Goal: Transaction & Acquisition: Purchase product/service

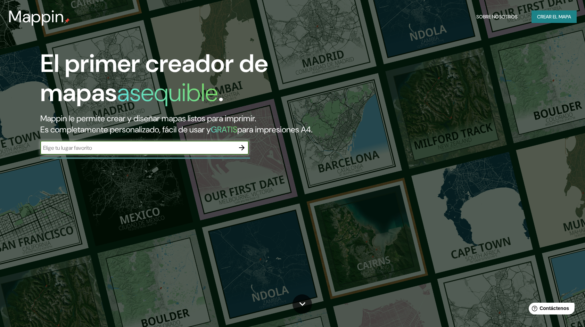
click at [225, 152] on input "text" at bounding box center [137, 148] width 194 height 8
click at [179, 152] on input "text" at bounding box center [137, 148] width 194 height 8
paste input "0°56'57.3"S 80°45'15.6"W"
type input "0°56'57.3"S 80°45'15.6"W"
click at [241, 155] on button "button" at bounding box center [242, 148] width 14 height 14
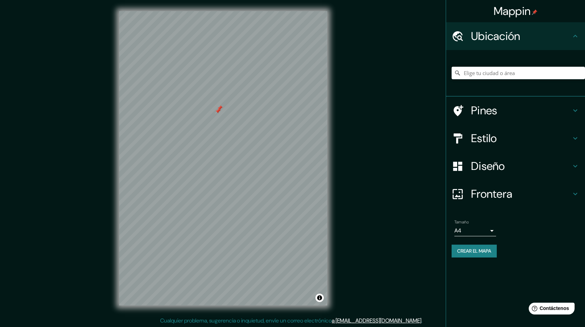
click at [502, 42] on h4 "Ubicación" at bounding box center [521, 36] width 100 height 14
click at [512, 73] on input "Elige tu ciudad o área" at bounding box center [517, 73] width 133 height 13
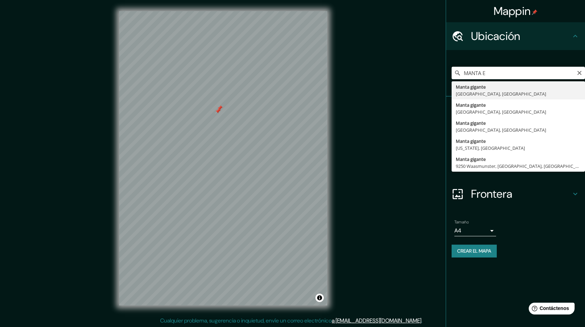
type input "Manta, Manabí, Ecuador"
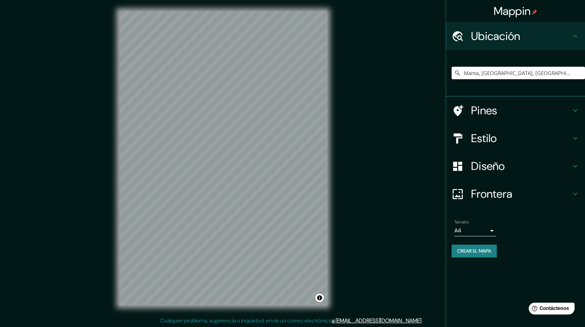
click at [478, 130] on div "Estilo" at bounding box center [515, 138] width 139 height 28
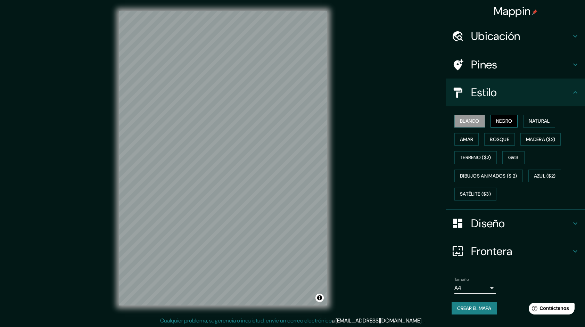
click at [498, 119] on font "Negro" at bounding box center [504, 121] width 16 height 9
click at [536, 124] on font "Natural" at bounding box center [539, 121] width 21 height 9
click at [469, 136] on font "Amar" at bounding box center [466, 139] width 13 height 9
click at [470, 136] on font "Amar" at bounding box center [466, 139] width 13 height 9
click at [496, 138] on font "Bosque" at bounding box center [499, 139] width 19 height 9
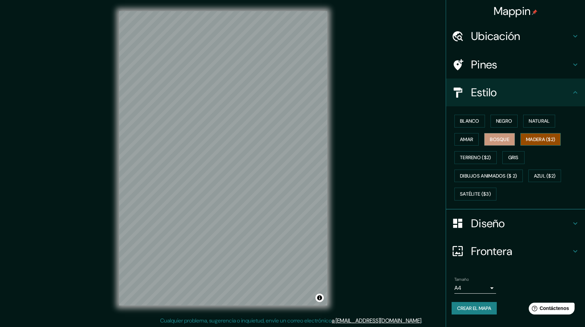
click at [535, 140] on font "Madera ($2)" at bounding box center [540, 139] width 29 height 9
click at [478, 155] on font "Terreno ($2)" at bounding box center [475, 157] width 31 height 9
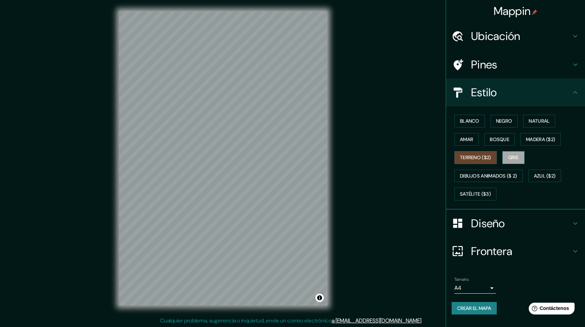
click at [519, 158] on font "Gris" at bounding box center [513, 157] width 10 height 9
click at [496, 174] on font "Dibujos animados ($ 2)" at bounding box center [488, 176] width 57 height 9
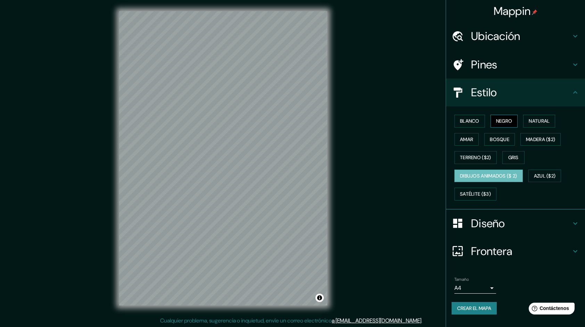
click at [504, 121] on font "Negro" at bounding box center [504, 121] width 16 height 9
click at [462, 123] on font "Blanco" at bounding box center [469, 121] width 19 height 9
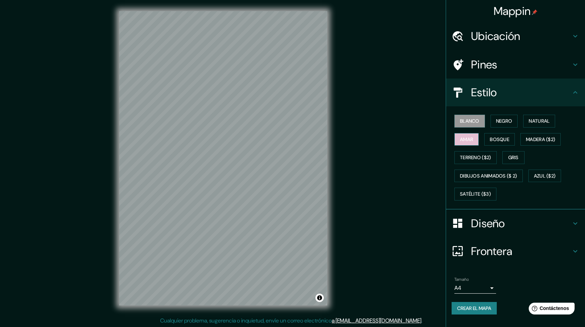
click at [467, 138] on font "Amar" at bounding box center [466, 139] width 13 height 9
click at [507, 125] on font "Negro" at bounding box center [504, 121] width 16 height 9
click at [476, 136] on button "Amar" at bounding box center [466, 139] width 24 height 13
click at [489, 141] on button "Bosque" at bounding box center [499, 139] width 31 height 13
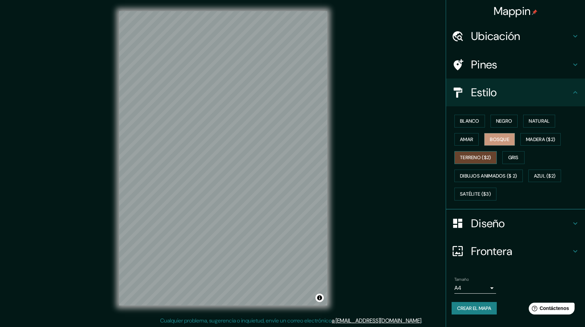
click at [472, 154] on font "Terreno ($2)" at bounding box center [475, 157] width 31 height 9
click at [516, 157] on font "Gris" at bounding box center [513, 157] width 10 height 9
click at [494, 160] on button "Terreno ($2)" at bounding box center [475, 157] width 42 height 13
click at [475, 117] on font "Blanco" at bounding box center [469, 121] width 19 height 9
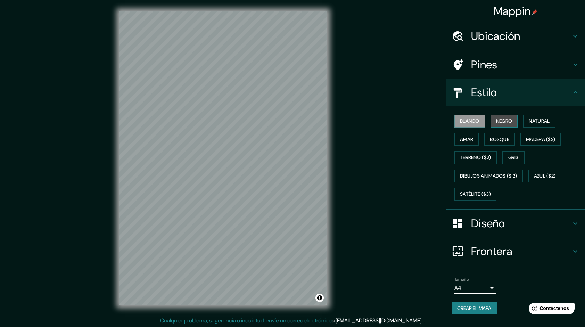
click at [514, 120] on button "Negro" at bounding box center [503, 121] width 27 height 13
click at [534, 120] on font "Natural" at bounding box center [539, 121] width 21 height 9
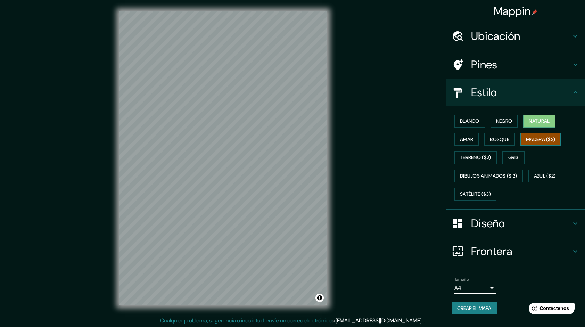
click at [536, 137] on font "Madera ($2)" at bounding box center [540, 139] width 29 height 9
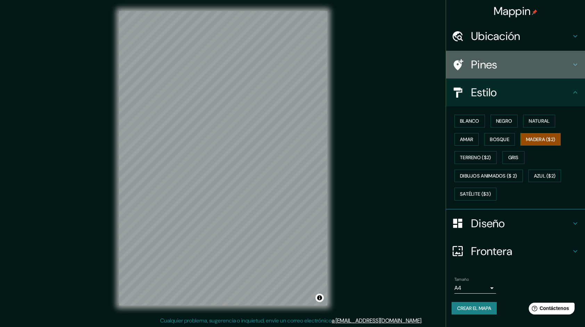
click at [473, 73] on div "Pines" at bounding box center [515, 65] width 139 height 28
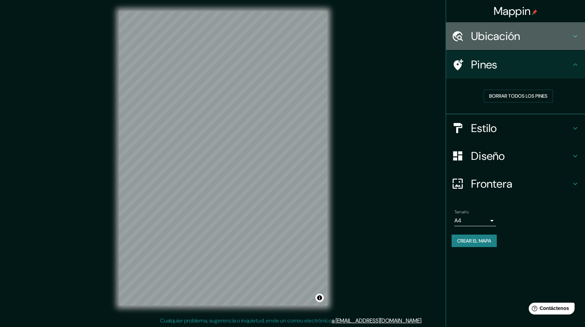
click at [473, 40] on h4 "Ubicación" at bounding box center [521, 36] width 100 height 14
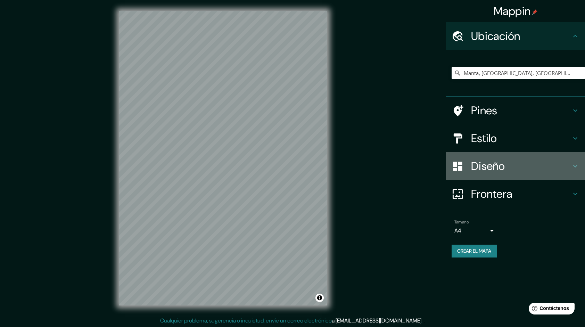
click at [481, 163] on h4 "Diseño" at bounding box center [521, 166] width 100 height 14
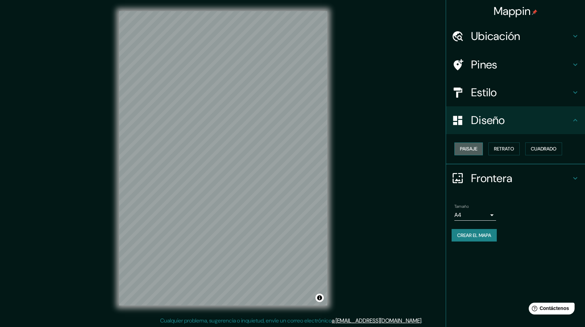
click at [474, 148] on font "Paisaje" at bounding box center [468, 148] width 17 height 9
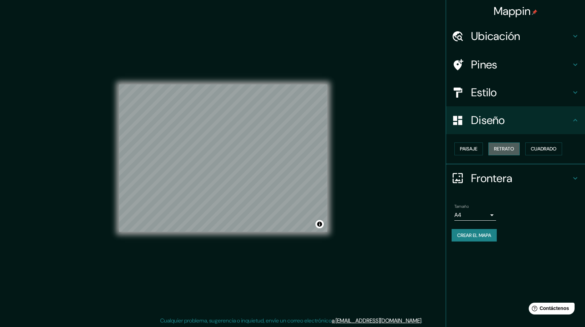
click at [507, 151] on font "Retrato" at bounding box center [504, 148] width 20 height 9
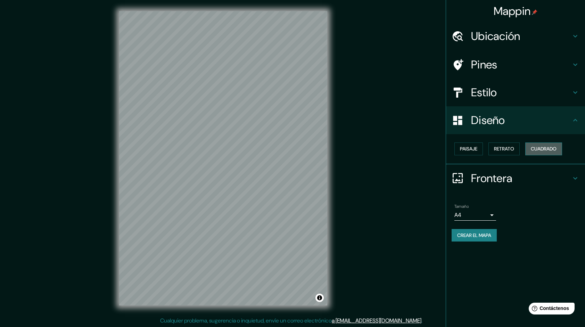
click at [544, 150] on font "Cuadrado" at bounding box center [544, 148] width 26 height 9
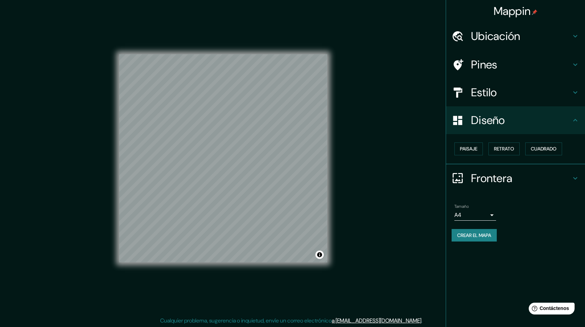
click at [493, 183] on h4 "Frontera" at bounding box center [521, 178] width 100 height 14
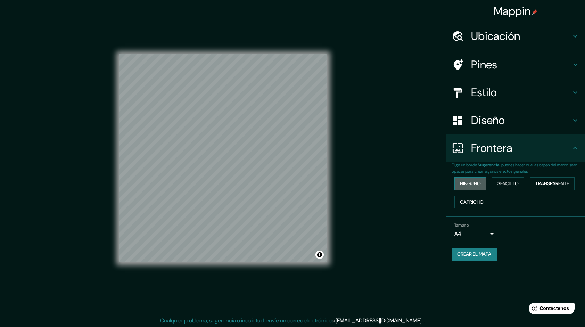
click at [474, 188] on button "Ninguno" at bounding box center [470, 183] width 32 height 13
click at [505, 189] on button "Sencillo" at bounding box center [508, 183] width 32 height 13
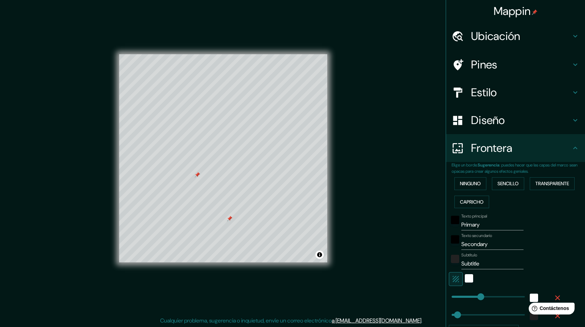
drag, startPoint x: 197, startPoint y: 181, endPoint x: 198, endPoint y: 176, distance: 4.5
click at [198, 176] on div at bounding box center [197, 175] width 6 height 6
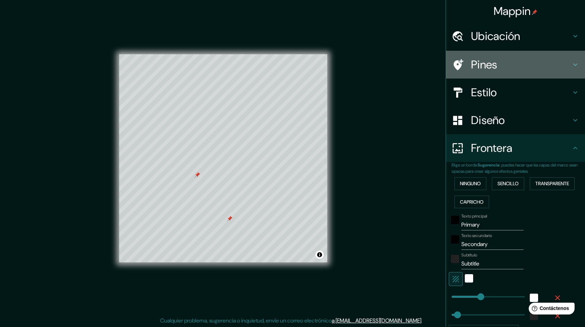
click at [473, 60] on h4 "Pines" at bounding box center [521, 65] width 100 height 14
type input "240"
type input "48"
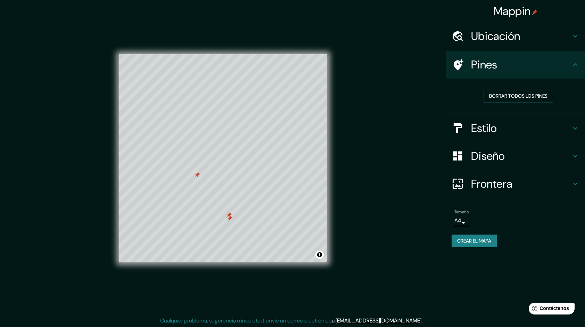
click at [231, 221] on div at bounding box center [230, 219] width 6 height 6
click at [493, 93] on font "Borrar todos los pines" at bounding box center [518, 96] width 58 height 9
click at [487, 154] on h4 "Diseño" at bounding box center [521, 156] width 100 height 14
type input "240"
type input "48"
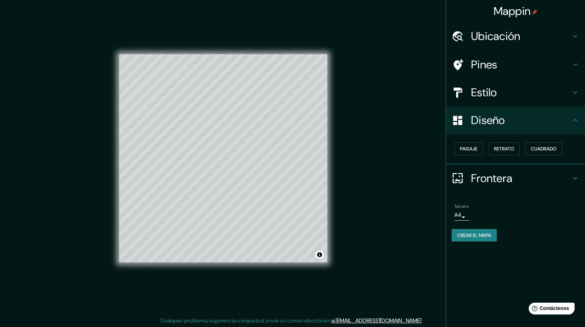
click at [486, 180] on h4 "Frontera" at bounding box center [521, 178] width 100 height 14
type input "240"
type input "48"
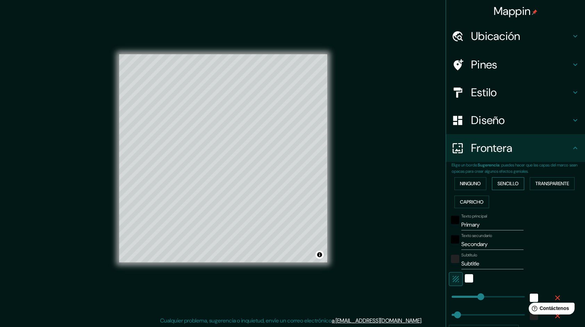
click at [500, 185] on font "Sencillo" at bounding box center [507, 183] width 21 height 9
type input "240"
type input "48"
click at [500, 185] on font "Sencillo" at bounding box center [507, 183] width 21 height 9
type input "240"
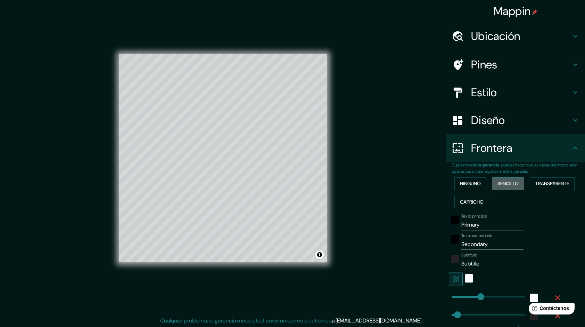
type input "48"
click at [476, 185] on font "Ninguno" at bounding box center [470, 183] width 21 height 9
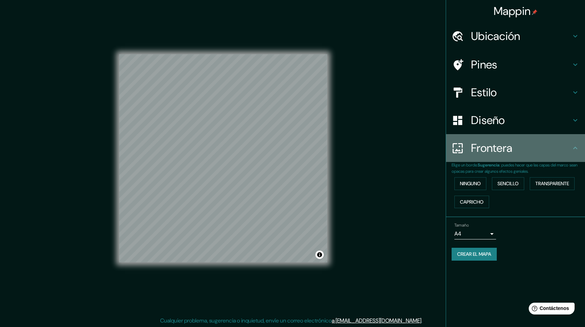
click at [501, 156] on div "Frontera" at bounding box center [515, 148] width 139 height 28
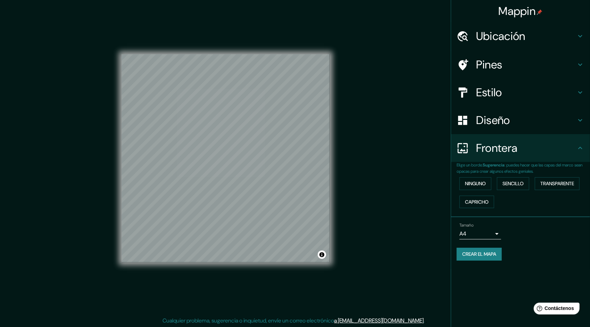
click at [486, 235] on body "Mappin Ubicación Manta, Manabí, Ecuador Pines Estilo Diseño Frontera Elige un b…" at bounding box center [295, 163] width 590 height 327
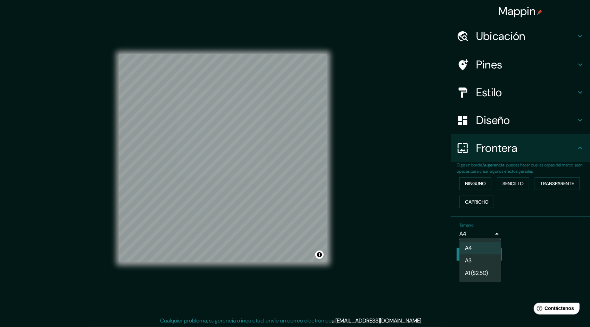
click at [521, 238] on div at bounding box center [295, 163] width 590 height 327
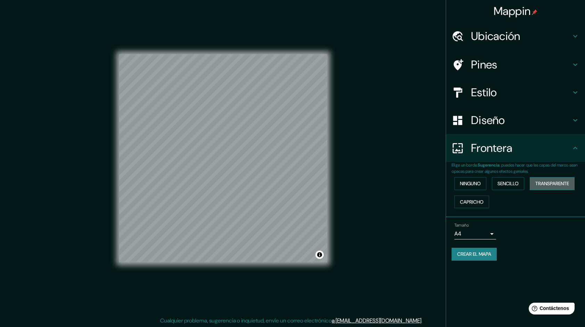
click at [545, 182] on font "Transparente" at bounding box center [552, 183] width 34 height 9
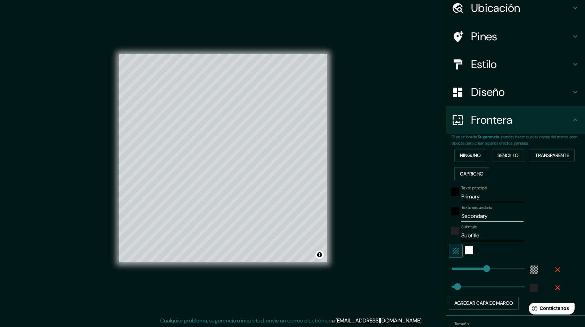
scroll to position [35, 0]
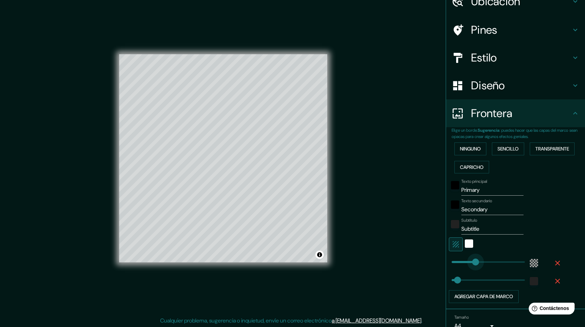
type input "191"
drag, startPoint x: 481, startPoint y: 257, endPoint x: 472, endPoint y: 275, distance: 19.9
type input "135"
drag, startPoint x: 454, startPoint y: 280, endPoint x: 463, endPoint y: 279, distance: 9.1
type input "55"
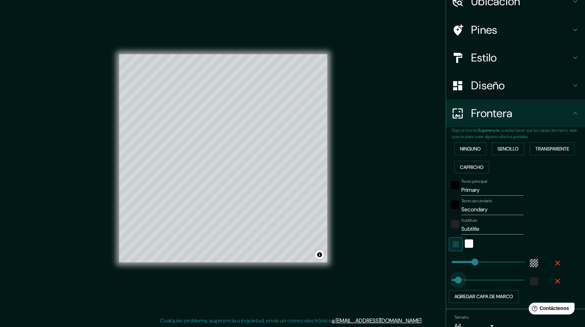
drag, startPoint x: 463, startPoint y: 279, endPoint x: 453, endPoint y: 278, distance: 9.7
type input "55"
type input "288"
drag, startPoint x: 471, startPoint y: 259, endPoint x: 481, endPoint y: 259, distance: 10.1
type input "55"
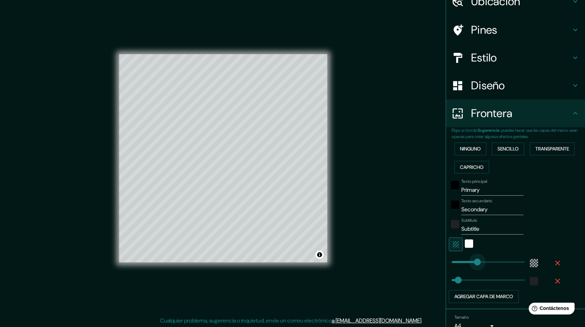
type input "203"
drag, startPoint x: 481, startPoint y: 259, endPoint x: 471, endPoint y: 258, distance: 10.5
type input "55"
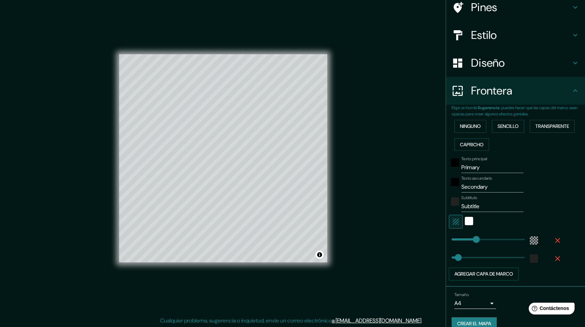
scroll to position [67, 0]
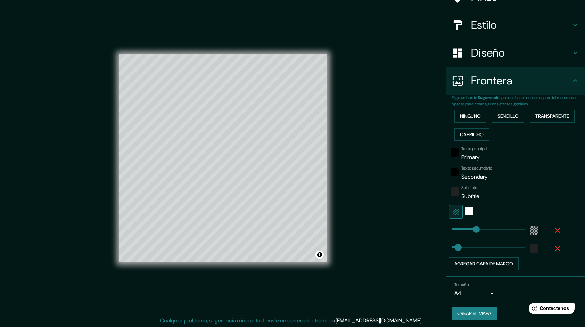
click at [479, 154] on input "Primary" at bounding box center [492, 157] width 62 height 11
type input "Primar"
type input "55"
type input "Prim"
type input "55"
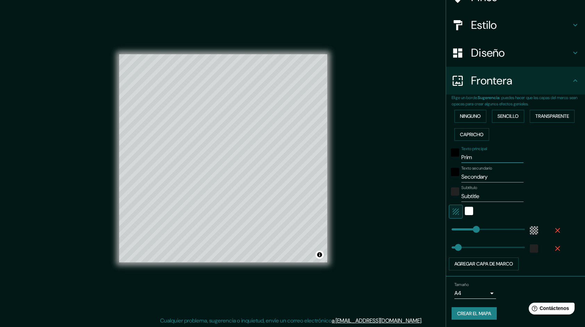
type input "Pri"
type input "55"
type input "Pr"
type input "55"
type input "P"
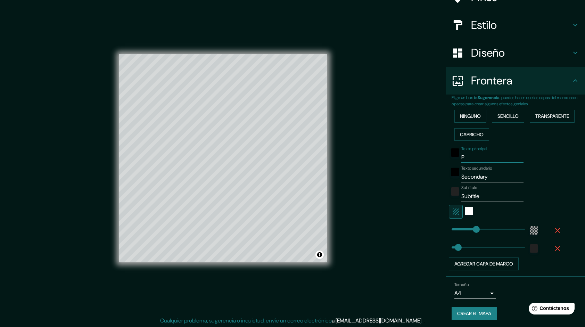
type input "55"
type input "e"
type input "55"
type input "em"
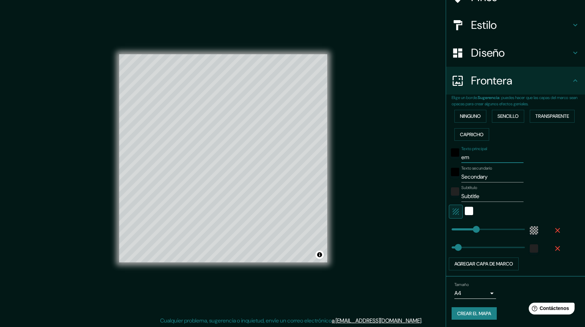
type input "55"
type input "empl"
type input "55"
type input "empla"
type input "55"
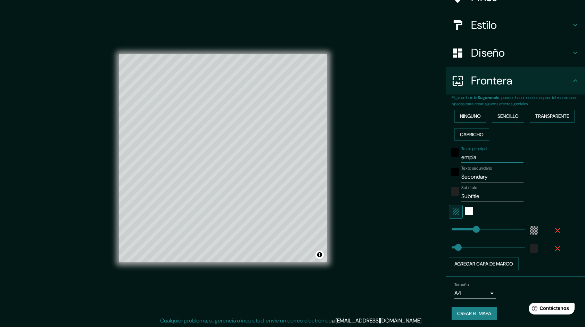
type input "emplaz"
type input "55"
type input "emplaza"
type input "55"
type input "emplazami"
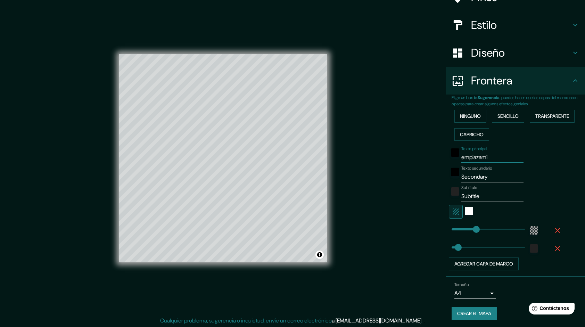
type input "55"
type input "emplazamien"
type input "55"
type input "emplazamient"
type input "55"
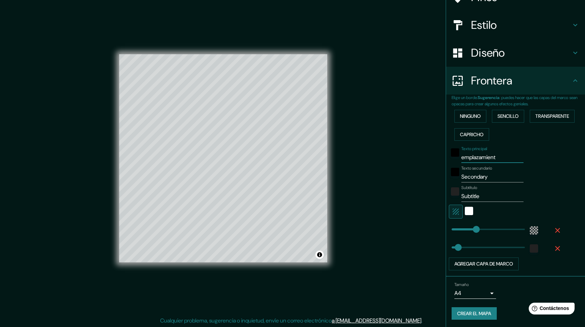
type input "emplazamiento"
type input "55"
type input "emplazamiento"
drag, startPoint x: 489, startPoint y: 175, endPoint x: 455, endPoint y: 178, distance: 33.8
click at [455, 178] on div "Texto secundario Secondary" at bounding box center [506, 174] width 114 height 17
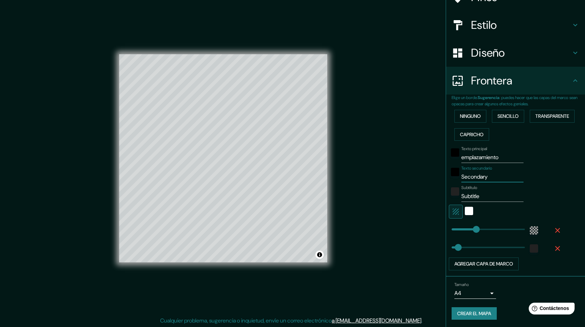
type input "55"
drag, startPoint x: 484, startPoint y: 195, endPoint x: 455, endPoint y: 196, distance: 29.5
click at [455, 196] on div "Subtítulo Subtitle" at bounding box center [506, 193] width 114 height 17
type input "55"
type input "m"
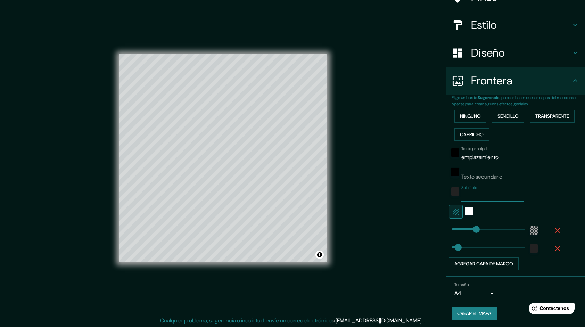
type input "55"
type input "ma"
type input "55"
type input "m"
type input "55"
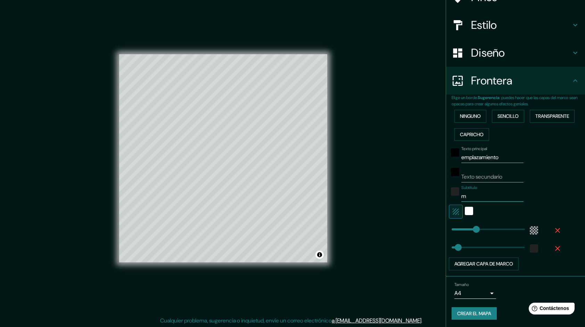
type input "55"
click at [465, 176] on input "Texto secundario" at bounding box center [492, 176] width 62 height 11
type input "m"
type input "55"
type input "man"
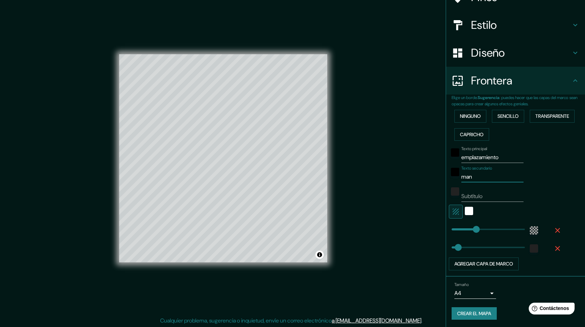
type input "55"
type input "mana"
type input "55"
type input "man"
type input "55"
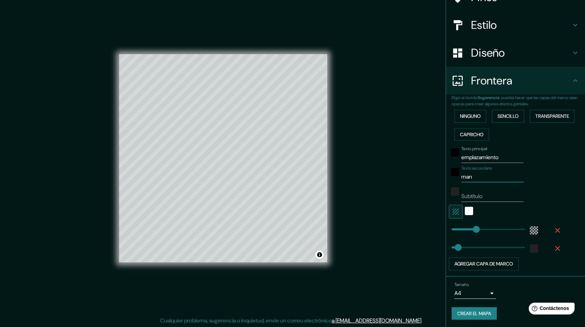
type input "ma"
type input "55"
type input "man"
type input "55"
type input "mant"
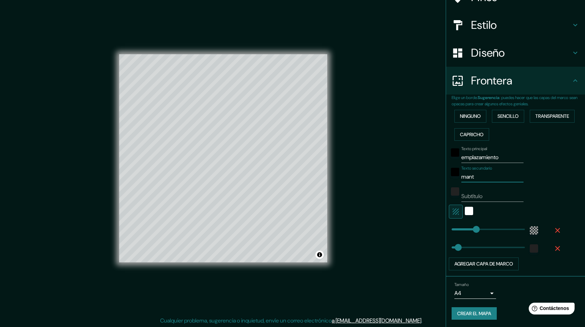
type input "55"
type input "manta"
type input "55"
type input "manta"
type input "55"
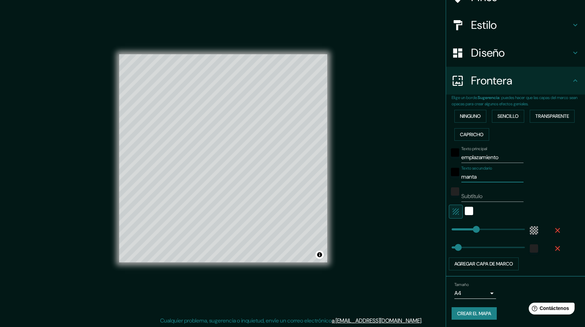
type input "manta-"
type input "55"
type input "manta-"
type input "55"
type input "manta- ba"
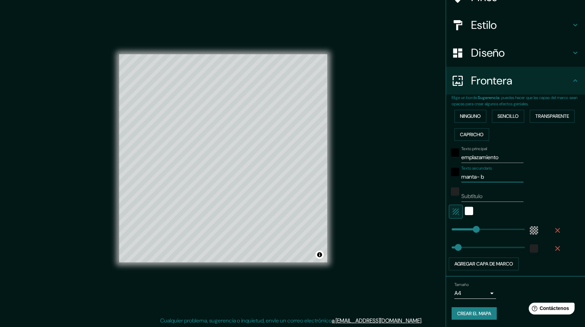
type input "55"
type input "manta- bar"
type input "55"
type input "manta- ba"
type input "55"
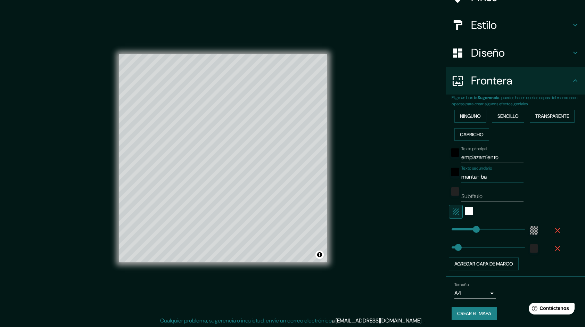
type input "manta- b"
type input "55"
type input "manta-"
type input "55"
type input "manta-"
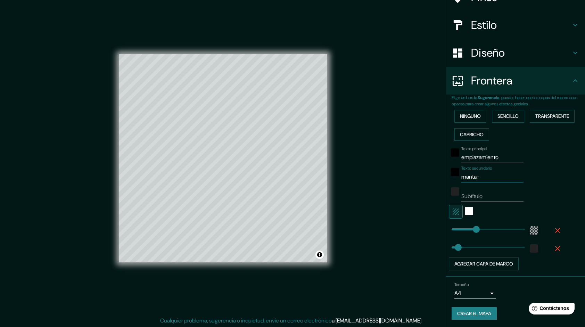
type input "55"
type input "manta-b"
type input "55"
type input "manta-ba"
type input "55"
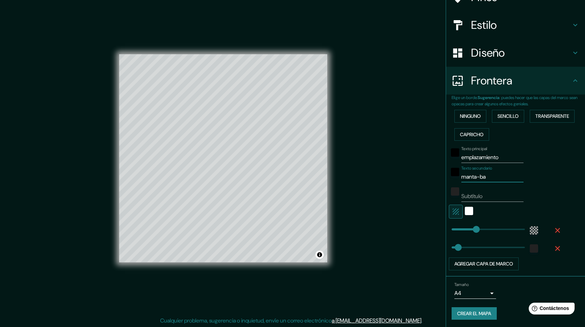
type input "manta-bar"
type input "55"
type input "manta-barb"
type input "55"
type input "manta-barba"
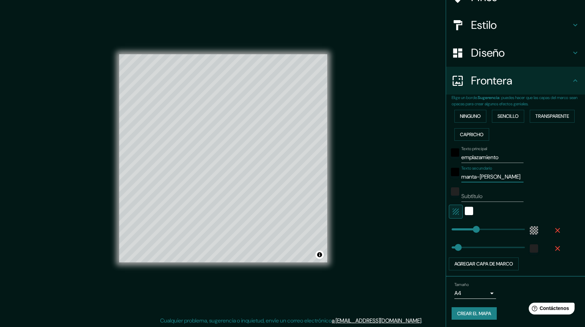
type input "55"
type input "manta-barbas"
type input "55"
type input "manta-barbasq"
type input "55"
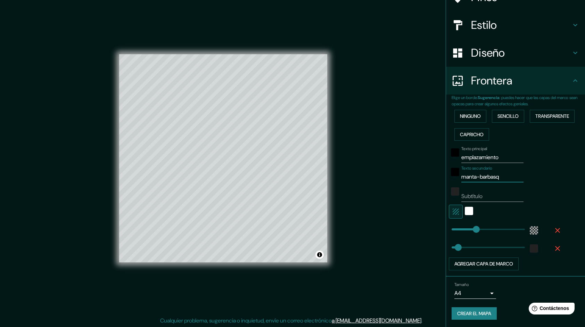
type input "manta-barbasqu"
type input "55"
type input "manta-barbasqui"
type input "55"
type input "manta-barbasquil"
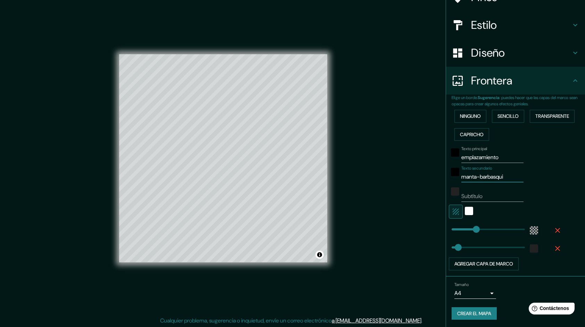
type input "55"
type input "manta-barbasquill"
type input "55"
type input "manta-barbasquillo"
type input "55"
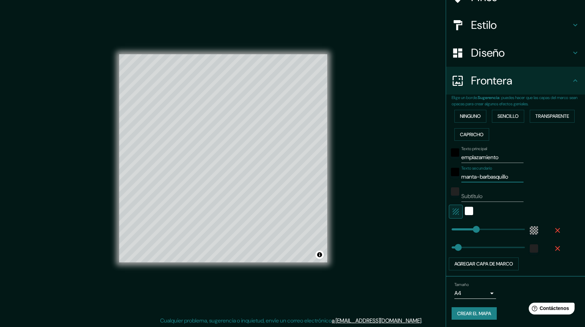
type input "manta-barbasquillo"
type input "55"
click at [483, 193] on input "Subtítulo" at bounding box center [492, 196] width 62 height 11
click at [507, 173] on input "manta-barbasquillo" at bounding box center [492, 176] width 62 height 11
type input "manta-barbasquill"
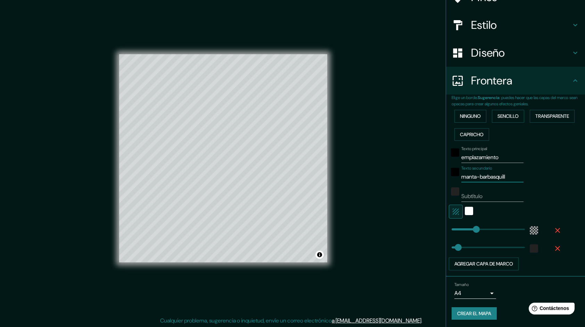
type input "55"
type input "manta-barbasqui"
type input "55"
type input "manta-barba"
type input "55"
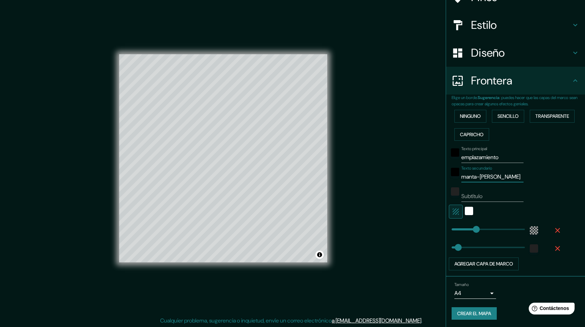
type input "manta-bar"
type input "55"
type input "manta-ba"
type input "55"
type input "manta-b"
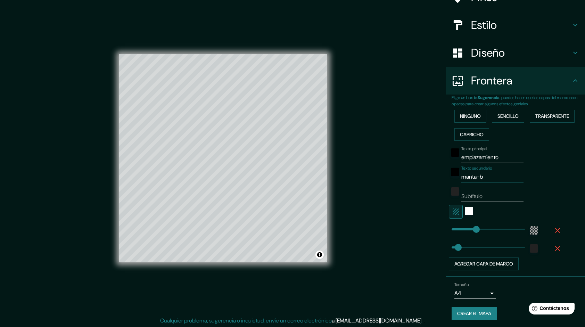
type input "55"
type input "manta-"
type input "55"
type input "manta"
type input "55"
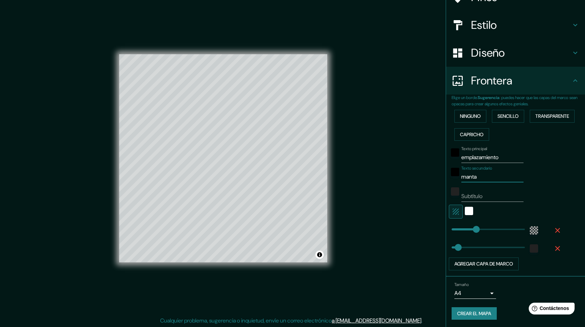
type input "manta"
click at [479, 195] on input "Subtítulo" at bounding box center [492, 196] width 62 height 11
type input "b"
type input "55"
type input "ba"
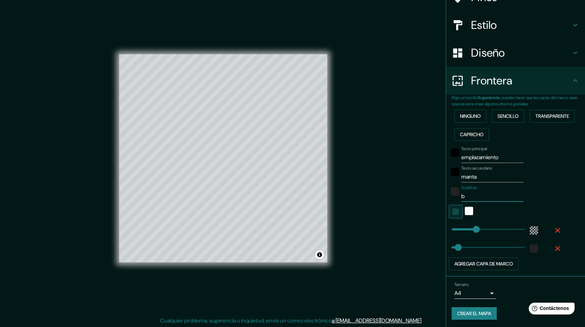
type input "55"
type input "bar"
type input "55"
type input "ba"
type input "55"
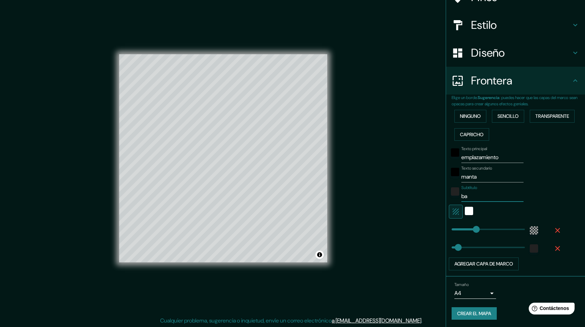
type input "b"
type input "55"
type input "B"
type input "55"
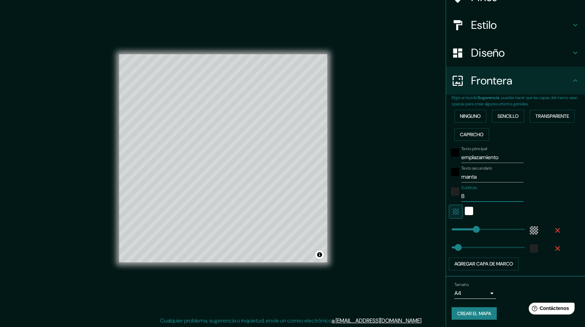
type input "BA"
type input "55"
type input "BAR"
type input "55"
type input "BARB"
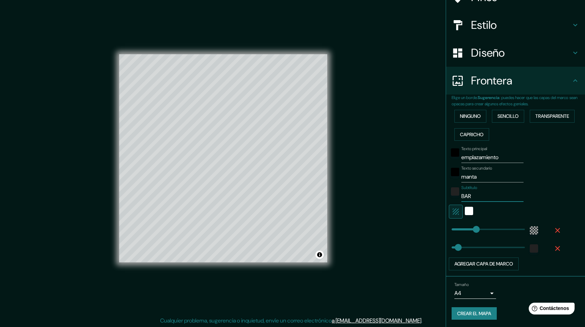
type input "55"
type input "BARBA"
type input "55"
type input "BARBAS"
type input "55"
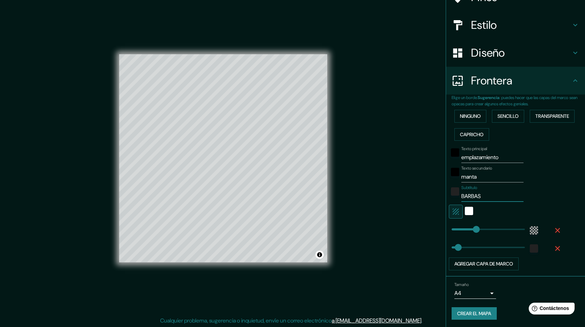
type input "BARBASQ"
type input "55"
type input "BARBASQU"
type input "55"
type input "BARBASQUI"
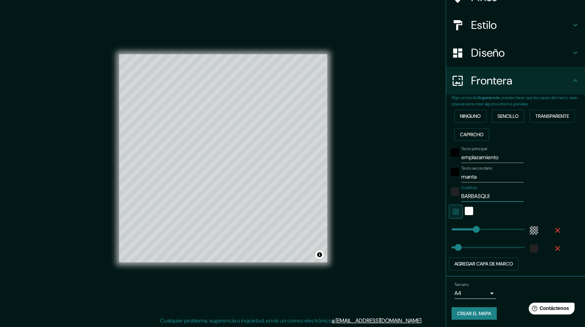
type input "55"
type input "BARBASQUILL"
type input "55"
type input "BARBASQUILLO"
type input "55"
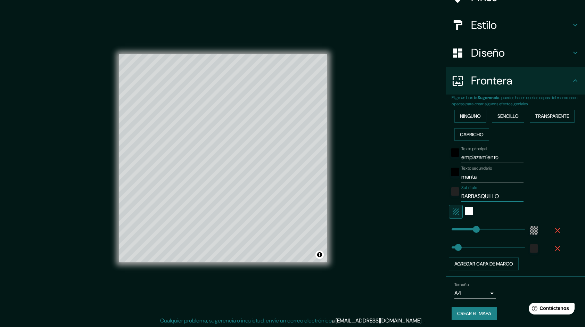
type input "BARBASQUILLO"
drag, startPoint x: 506, startPoint y: 159, endPoint x: 457, endPoint y: 162, distance: 49.4
click at [461, 162] on input "emplazamiento" at bounding box center [492, 157] width 62 height 11
type input "55"
type input "B"
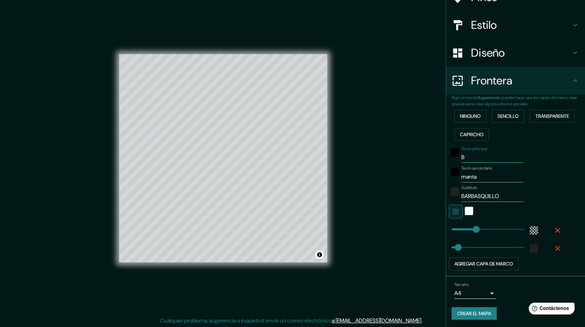
type input "55"
type input "BA"
type input "55"
type input "BAR"
type input "55"
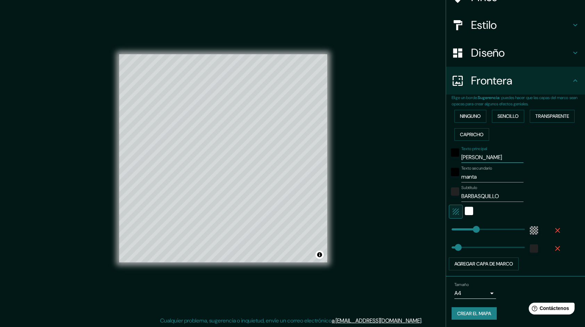
type input "BARBA"
type input "55"
type input "BARBAS"
type input "55"
type input "BARBASQ"
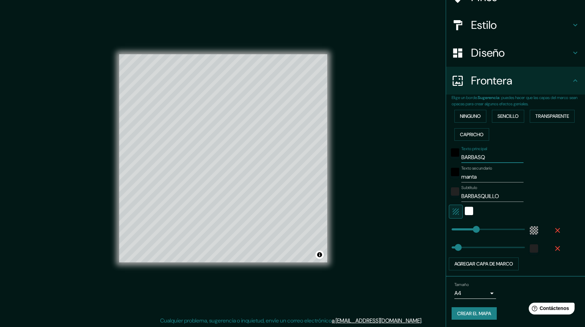
type input "55"
type input "BARBASQU"
type input "55"
type input "BARBASQUI"
type input "55"
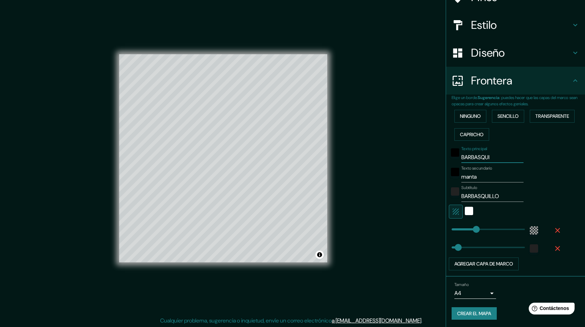
type input "BARBASQUIL"
type input "55"
type input "BARBASQUILL"
drag, startPoint x: 473, startPoint y: 194, endPoint x: 454, endPoint y: 196, distance: 18.5
click at [454, 196] on div "Subtítulo BARBASQUILLO" at bounding box center [506, 193] width 114 height 17
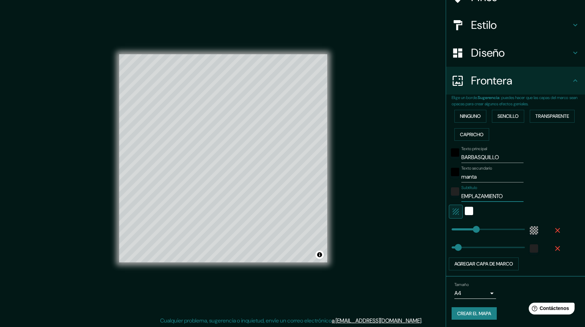
click at [495, 155] on input "BARBASQUILLO" at bounding box center [492, 157] width 62 height 11
drag, startPoint x: 474, startPoint y: 231, endPoint x: 478, endPoint y: 231, distance: 3.8
click at [467, 211] on div "Blanco" at bounding box center [469, 211] width 8 height 8
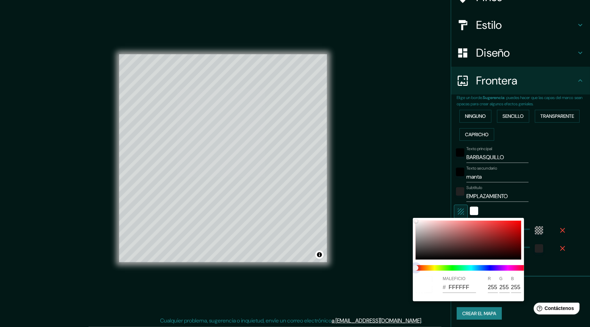
drag, startPoint x: 414, startPoint y: 268, endPoint x: 420, endPoint y: 268, distance: 5.2
click at [418, 268] on span "Control deslizante de color" at bounding box center [416, 268] width 6 height 6
click at [424, 269] on span at bounding box center [471, 268] width 111 height 6
click at [424, 231] on div at bounding box center [469, 240] width 106 height 39
click at [429, 244] on div at bounding box center [469, 240] width 106 height 39
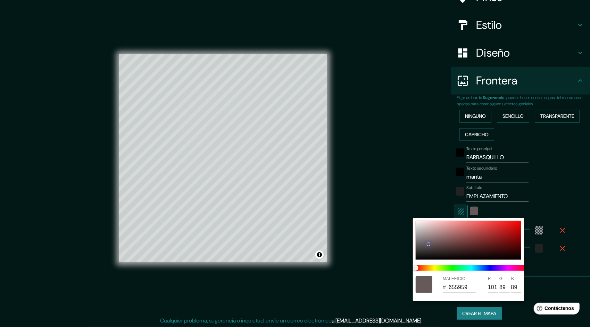
drag, startPoint x: 423, startPoint y: 233, endPoint x: 450, endPoint y: 256, distance: 35.4
click at [423, 232] on div at bounding box center [469, 240] width 106 height 39
click at [445, 266] on span at bounding box center [471, 268] width 111 height 6
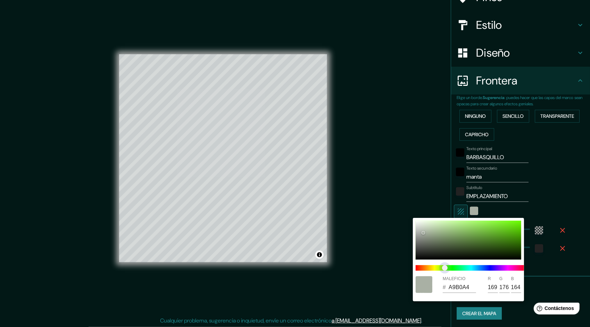
click at [442, 267] on span "Control deslizante de color" at bounding box center [445, 268] width 6 height 6
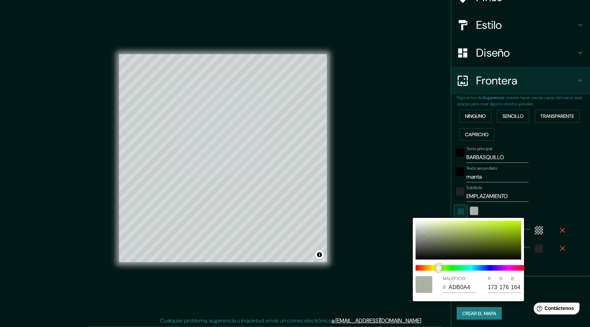
click at [442, 265] on span "Control deslizante de color" at bounding box center [439, 268] width 6 height 6
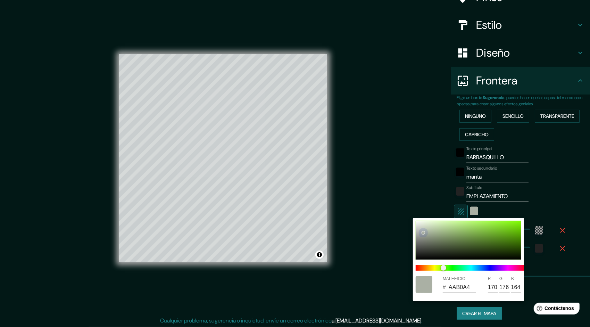
click at [439, 242] on div at bounding box center [469, 240] width 106 height 39
click at [466, 267] on span at bounding box center [471, 268] width 111 height 6
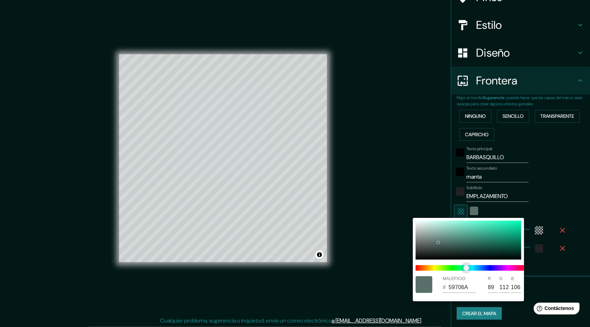
click at [464, 267] on span "Control deslizante de color" at bounding box center [467, 268] width 6 height 6
click at [392, 180] on div at bounding box center [295, 163] width 590 height 327
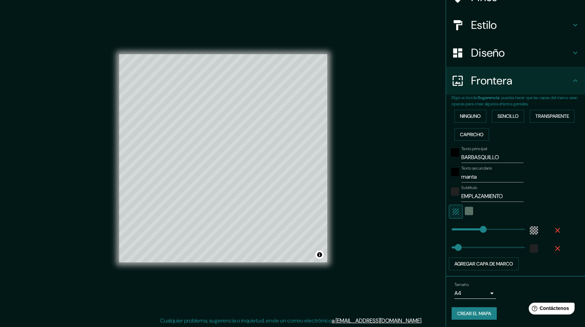
click at [483, 28] on h4 "Estilo" at bounding box center [521, 25] width 100 height 14
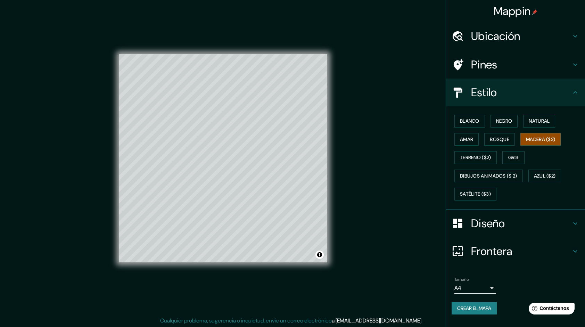
scroll to position [1, 0]
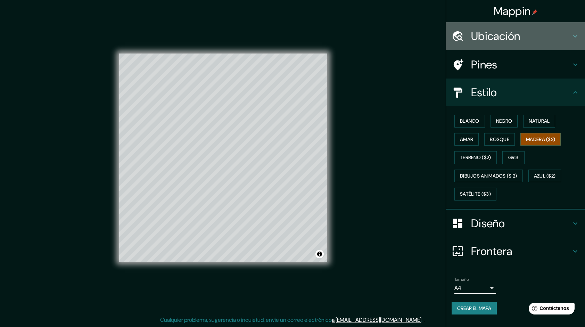
click at [469, 34] on div at bounding box center [460, 36] width 19 height 12
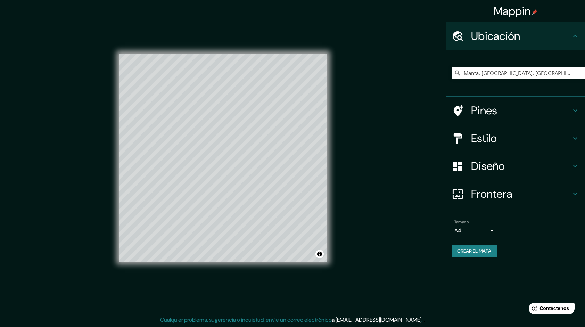
click at [485, 115] on h4 "Pines" at bounding box center [521, 110] width 100 height 14
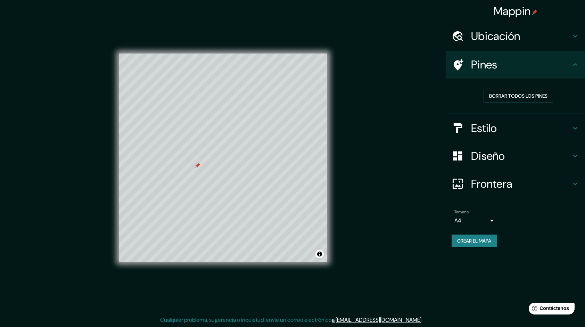
click at [490, 130] on h4 "Estilo" at bounding box center [521, 128] width 100 height 14
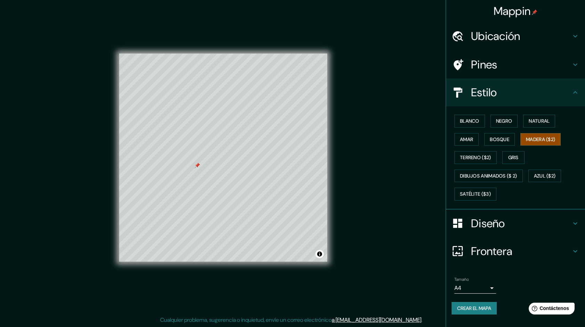
click at [485, 224] on h4 "Diseño" at bounding box center [521, 223] width 100 height 14
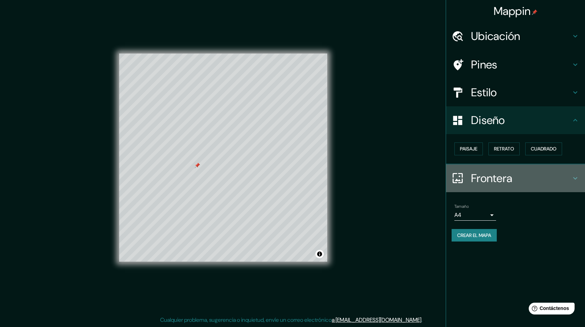
click at [499, 182] on h4 "Frontera" at bounding box center [521, 178] width 100 height 14
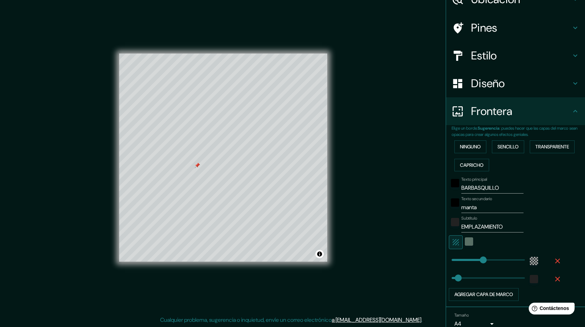
scroll to position [67, 0]
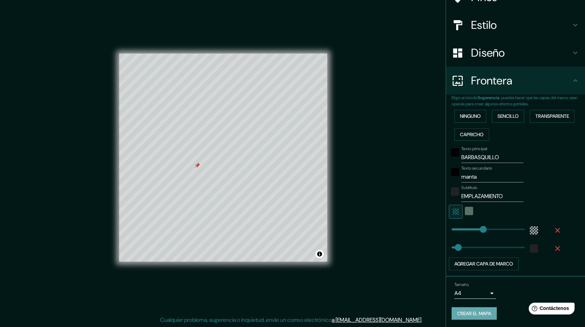
click at [473, 312] on font "Crear el mapa" at bounding box center [474, 313] width 34 height 9
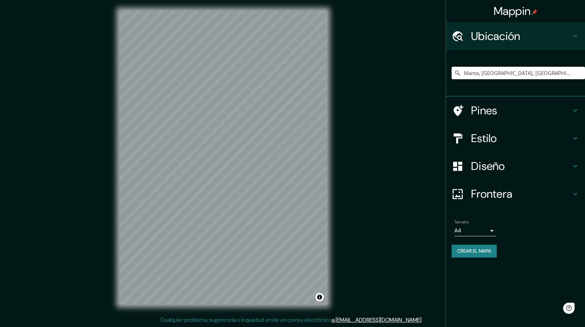
click at [466, 164] on div at bounding box center [460, 166] width 19 height 12
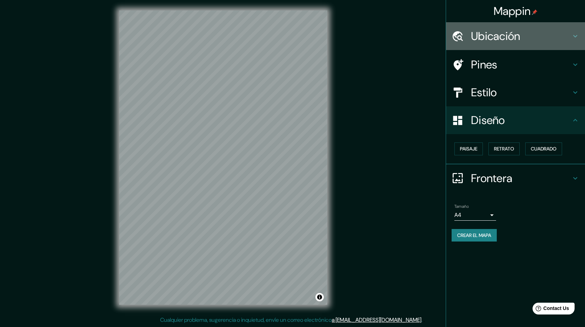
click at [488, 38] on h4 "Ubicación" at bounding box center [521, 36] width 100 height 14
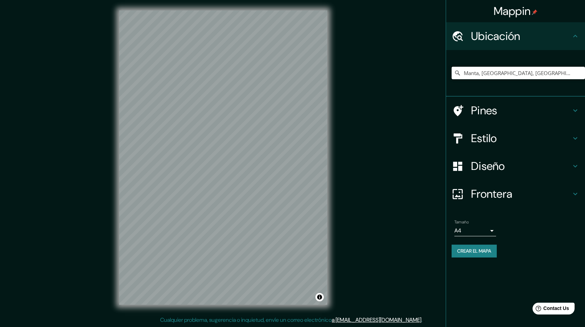
click at [490, 71] on input "Manta, Manabí, Ecuador" at bounding box center [517, 73] width 133 height 13
click at [520, 75] on input "Manta, Manabí, Ecuador" at bounding box center [517, 73] width 133 height 13
click at [526, 72] on input "Manta, Manabí, Ecuador" at bounding box center [517, 73] width 133 height 13
click at [508, 72] on input "Manta, Manabí, Ecuador" at bounding box center [517, 73] width 133 height 13
drag, startPoint x: 536, startPoint y: 70, endPoint x: 449, endPoint y: 72, distance: 86.1
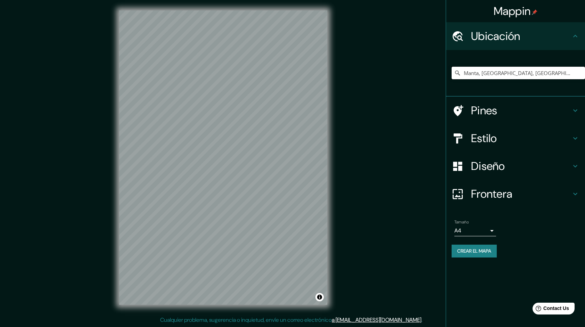
click at [449, 72] on div "Manta, Manabí, Ecuador" at bounding box center [515, 73] width 139 height 47
click at [546, 69] on input "Manta, Manabí, Ecuador" at bounding box center [517, 73] width 133 height 13
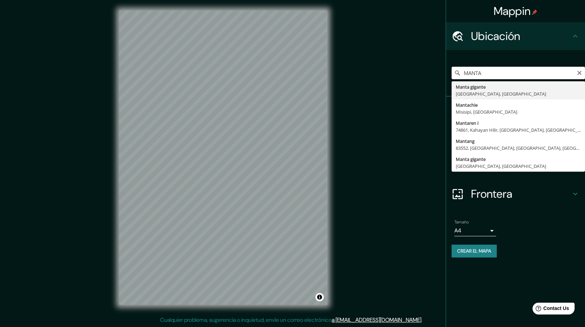
type input "Manta, Manabí, Ecuador"
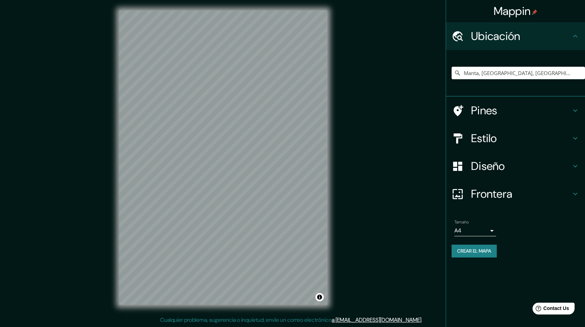
click at [458, 111] on icon at bounding box center [459, 110] width 10 height 11
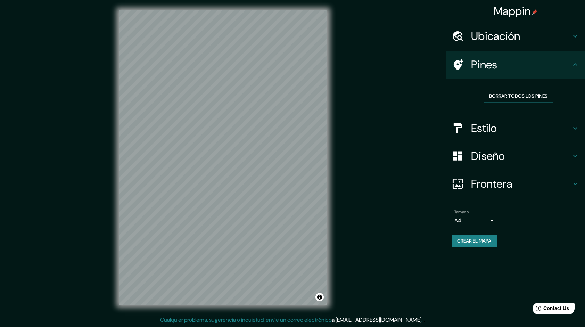
click at [471, 126] on h4 "Estilo" at bounding box center [521, 128] width 100 height 14
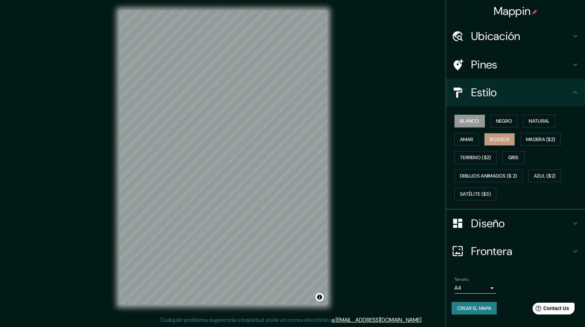
click at [500, 135] on font "Bosque" at bounding box center [499, 139] width 19 height 9
click at [529, 138] on font "Madera ($2)" at bounding box center [540, 139] width 29 height 9
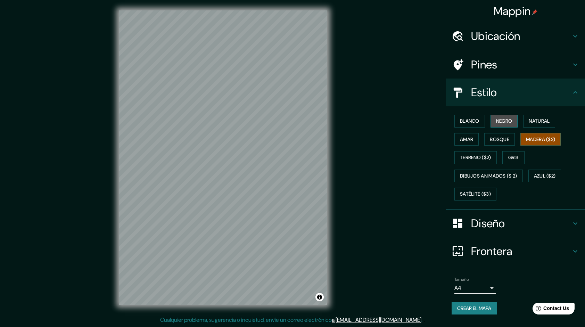
click at [506, 121] on font "Negro" at bounding box center [504, 121] width 16 height 9
click at [492, 218] on h4 "Diseño" at bounding box center [521, 223] width 100 height 14
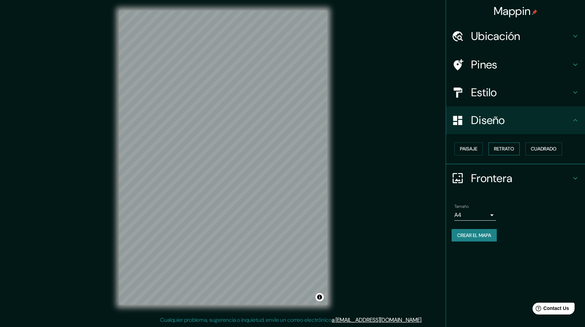
click at [509, 150] on font "Retrato" at bounding box center [504, 148] width 20 height 9
click at [477, 150] on font "Paisaje" at bounding box center [468, 148] width 17 height 9
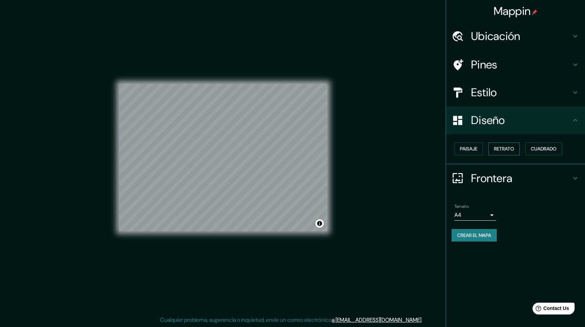
click at [518, 147] on button "Retrato" at bounding box center [503, 148] width 31 height 13
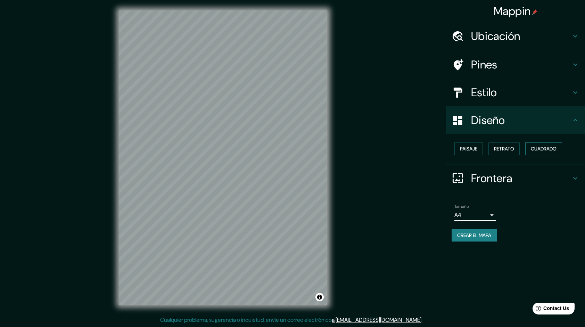
click at [541, 149] on font "Cuadrado" at bounding box center [544, 148] width 26 height 9
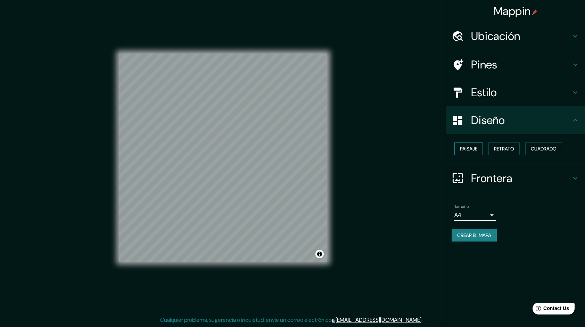
click at [468, 147] on font "Paisaje" at bounding box center [468, 148] width 17 height 9
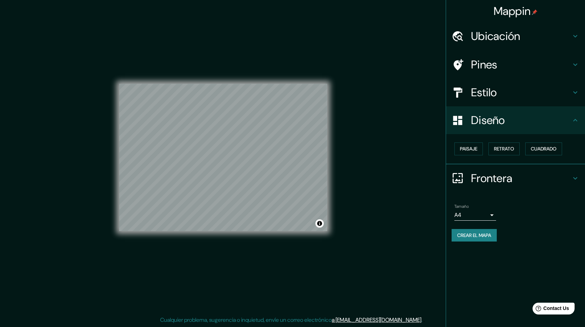
click at [480, 179] on h4 "Frontera" at bounding box center [521, 178] width 100 height 14
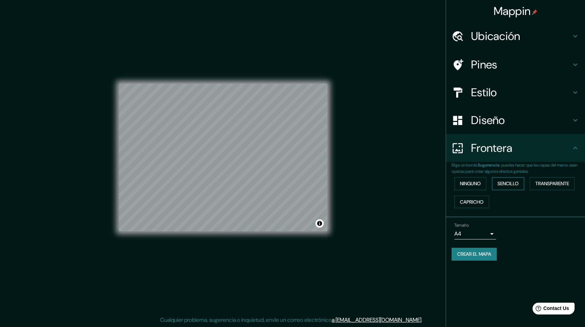
click at [501, 184] on font "Sencillo" at bounding box center [507, 183] width 21 height 9
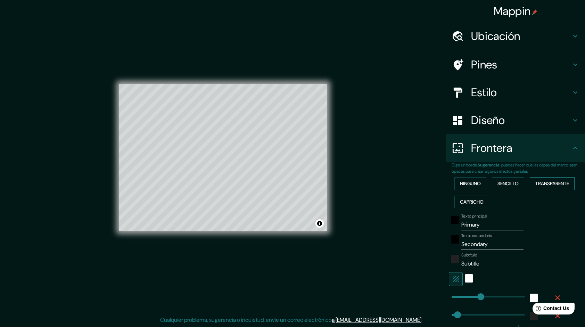
click at [530, 183] on button "Transparente" at bounding box center [552, 183] width 45 height 13
click at [468, 196] on button "Capricho" at bounding box center [471, 202] width 35 height 13
click at [468, 185] on font "Ninguno" at bounding box center [470, 183] width 21 height 9
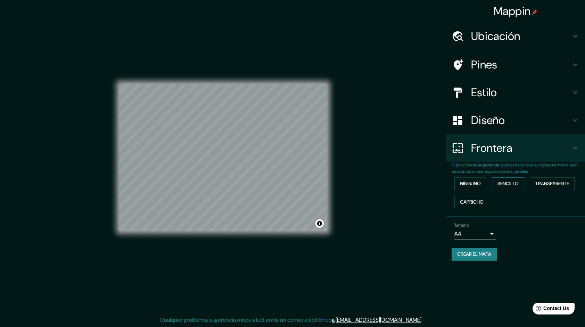
click at [499, 183] on font "Sencillo" at bounding box center [507, 183] width 21 height 9
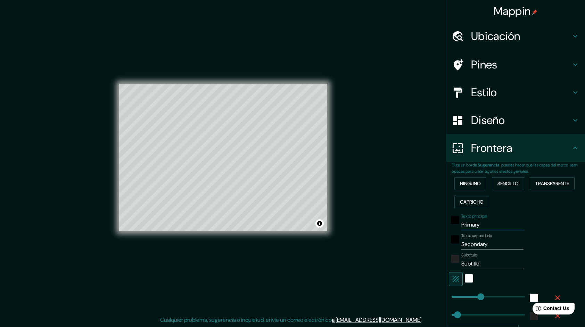
drag, startPoint x: 480, startPoint y: 224, endPoint x: 456, endPoint y: 225, distance: 24.3
click at [461, 225] on input "Primary" at bounding box center [492, 224] width 62 height 11
type input "240"
type input "48"
type input "B"
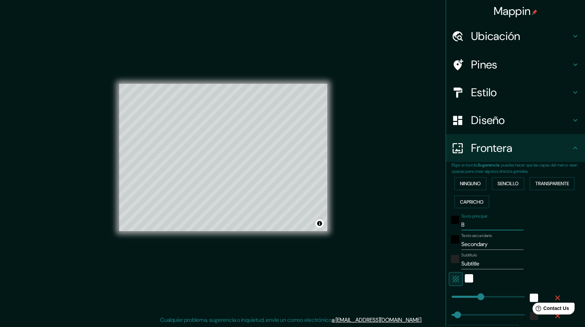
type input "240"
type input "48"
type input "BA"
type input "240"
type input "48"
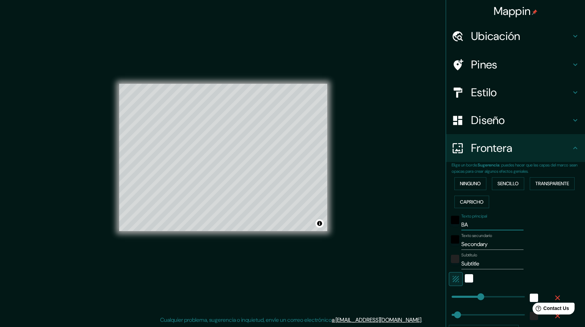
type input "BAR"
type input "240"
type input "48"
type input "BARB"
type input "240"
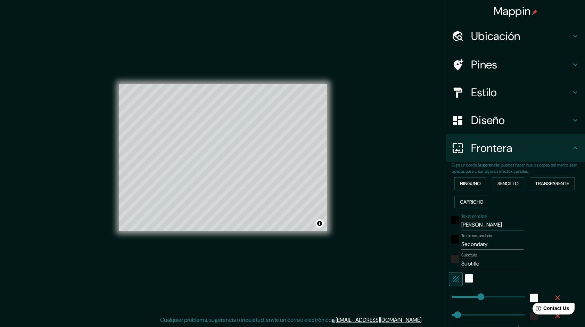
type input "48"
type input "BARBA"
type input "240"
type input "48"
type input "BARBAS"
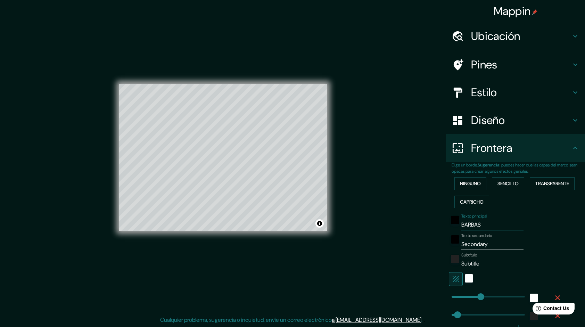
type input "240"
type input "48"
type input "BARBASQ"
type input "240"
type input "48"
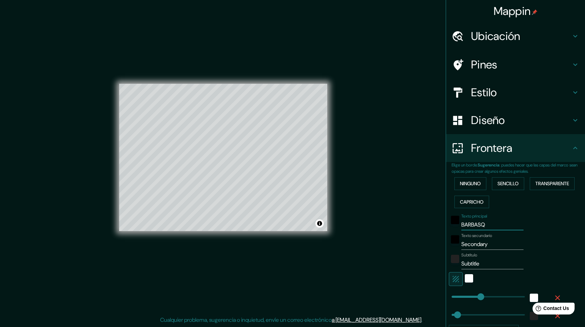
type input "BARBASQU"
type input "240"
type input "48"
type input "BARBASQUI"
type input "240"
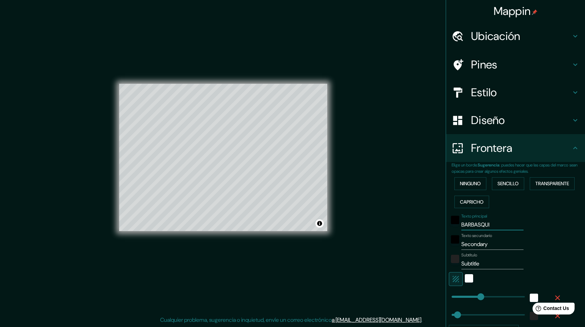
type input "48"
type input "BARBASQUIL"
type input "240"
type input "48"
type input "BARBASQUILL"
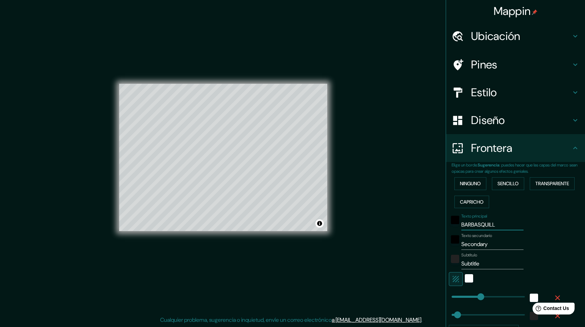
type input "240"
type input "48"
type input "BARBASQUILLO"
type input "240"
type input "48"
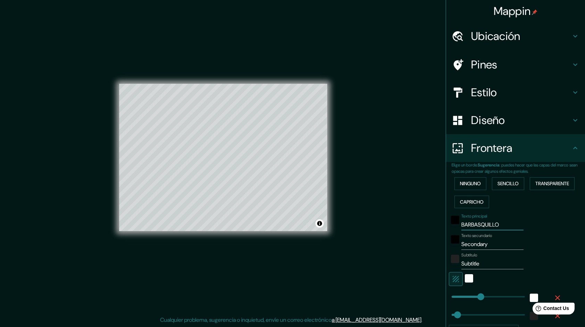
type input "BARBASQUILLO"
drag, startPoint x: 494, startPoint y: 242, endPoint x: 455, endPoint y: 245, distance: 39.3
click at [455, 245] on div "Texto secundario Secondary" at bounding box center [506, 241] width 114 height 17
type input "240"
type input "48"
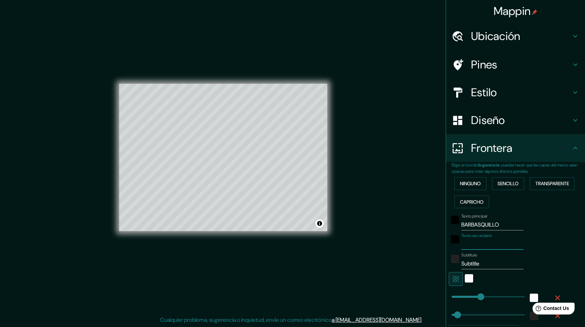
type input "M"
type input "240"
type input "48"
type input "MA"
type input "240"
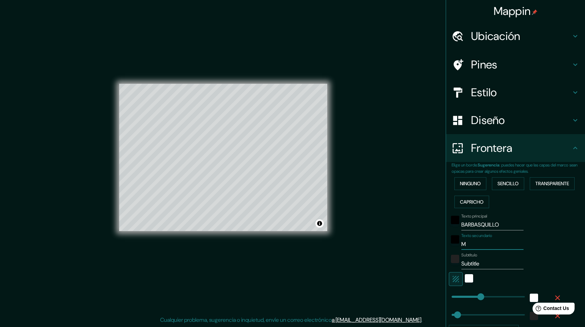
type input "48"
type input "MAN"
type input "240"
type input "48"
type input "MANT"
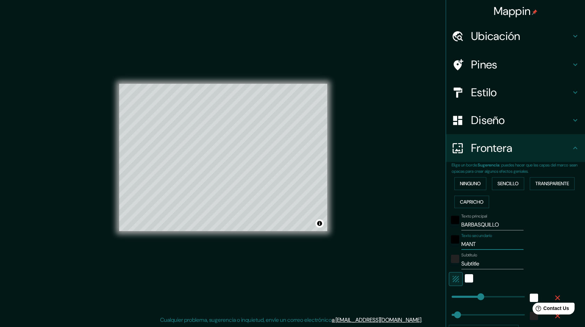
type input "240"
type input "48"
type input "MANTA"
type input "240"
type input "48"
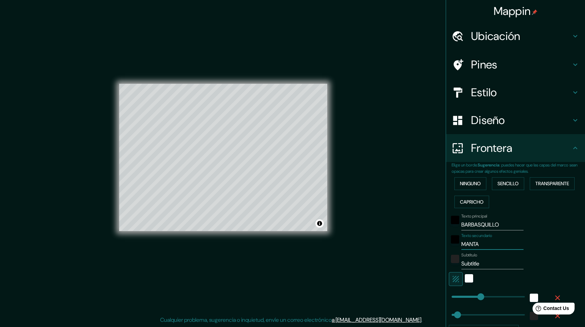
type input "MANTA"
drag, startPoint x: 484, startPoint y: 263, endPoint x: 446, endPoint y: 266, distance: 38.0
click at [449, 266] on div "Subtítulo Subtitle" at bounding box center [506, 260] width 114 height 17
type input "240"
type input "48"
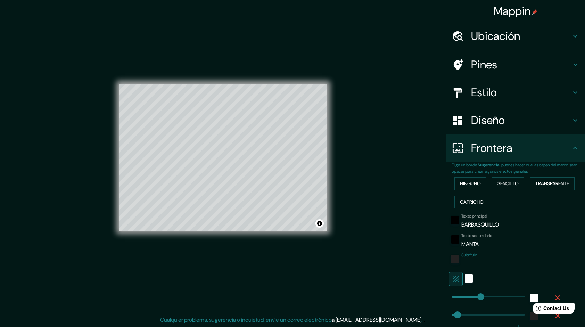
type input "E"
type input "240"
type input "48"
type input "EM"
type input "240"
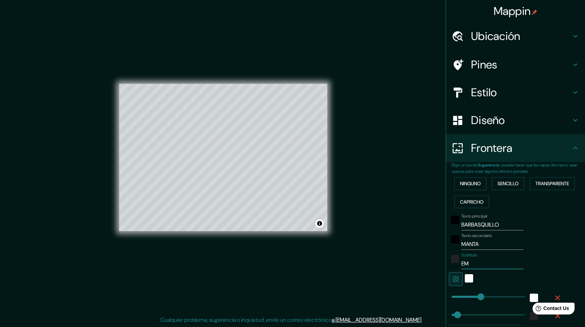
type input "48"
type input "EMP"
type input "240"
type input "48"
type input "EMPL"
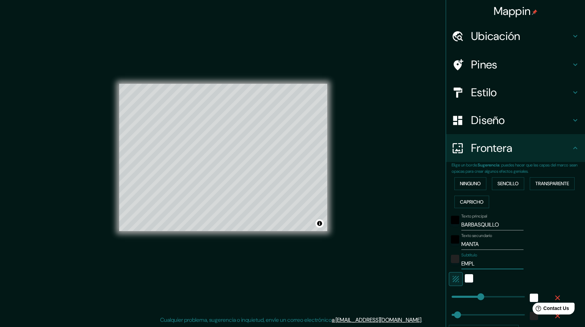
type input "240"
type input "48"
type input "EMPLA"
type input "240"
type input "48"
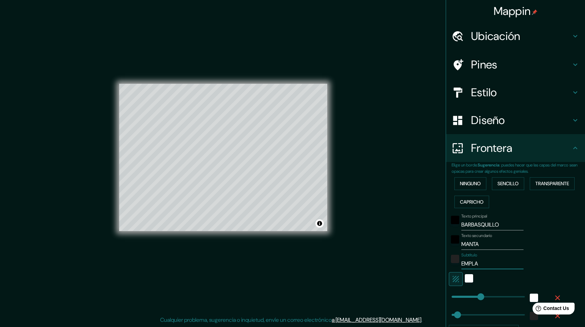
type input "EMPLAZ"
type input "240"
type input "48"
type input "EMPLAZA"
type input "240"
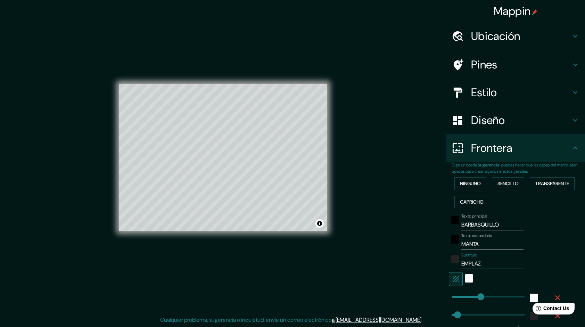
type input "48"
type input "EMPLAZAM"
type input "240"
type input "48"
type input "EMPLAZAMI"
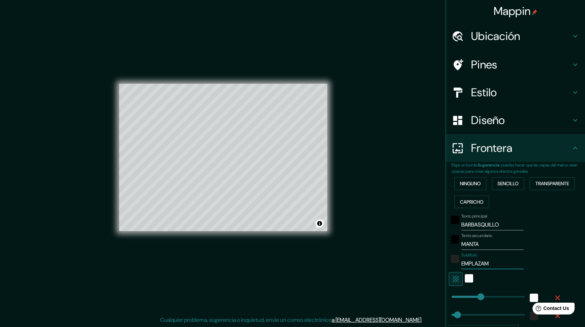
type input "240"
type input "48"
type input "EMPLAZAMIE"
type input "240"
type input "48"
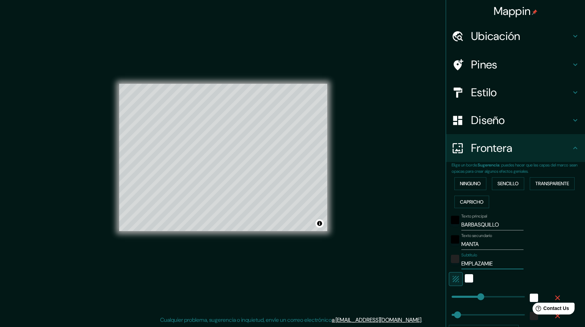
type input "EMPLAZAMIEN"
type input "240"
type input "48"
type input "EMPLAZAMIENTO"
type input "240"
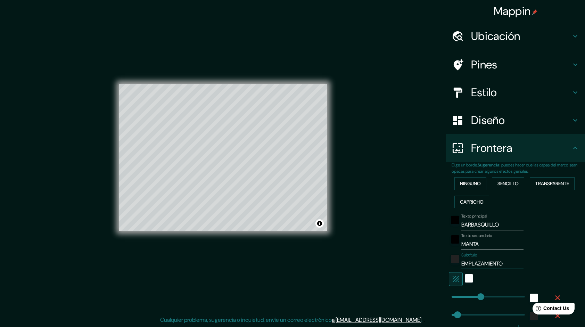
type input "48"
type input "EMPLAZAMIENTO"
type input "240"
type input "48"
type input "EMPLAZAMIENTO"
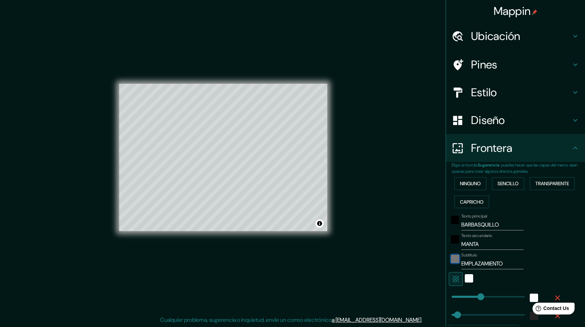
click at [451, 258] on div "color-222222" at bounding box center [455, 259] width 8 height 8
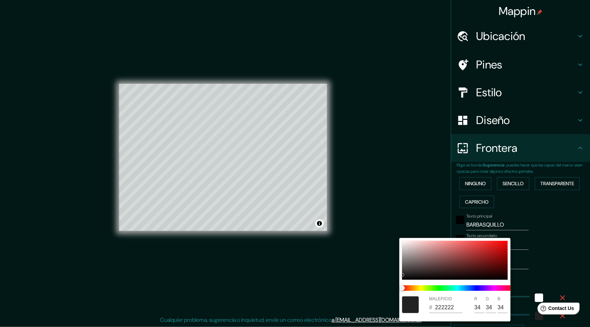
click at [419, 223] on div at bounding box center [295, 163] width 590 height 327
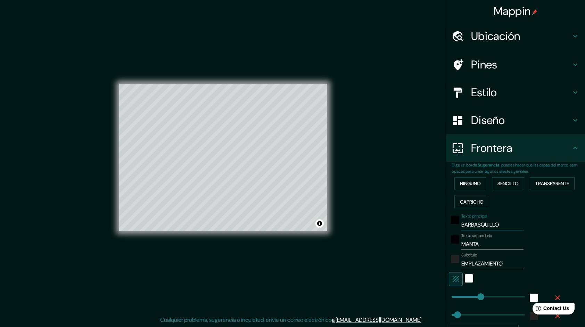
drag, startPoint x: 497, startPoint y: 224, endPoint x: 454, endPoint y: 225, distance: 43.1
click at [454, 225] on div "Texto principal BARBASQUILLO" at bounding box center [506, 222] width 114 height 17
click at [452, 219] on div "negro" at bounding box center [455, 220] width 8 height 8
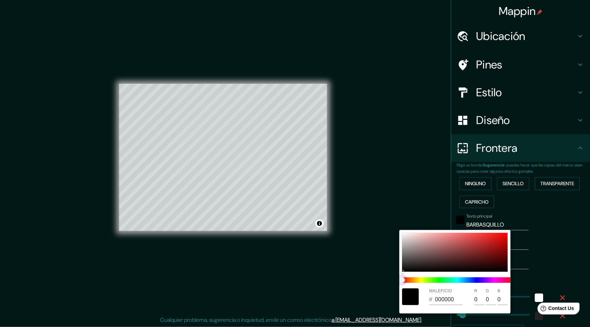
click at [447, 281] on span at bounding box center [457, 280] width 111 height 6
type input "240"
type input "48"
click at [445, 278] on span at bounding box center [457, 280] width 111 height 6
type input "240"
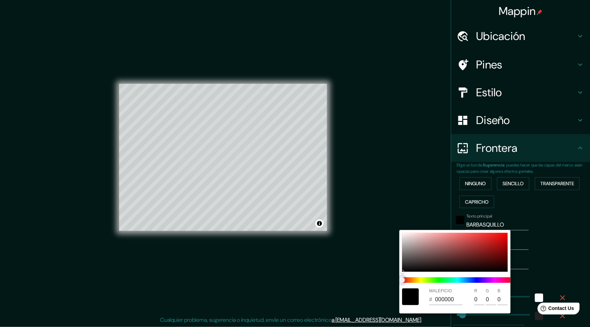
type input "48"
click at [444, 280] on span at bounding box center [457, 280] width 111 height 6
type input "240"
type input "48"
click at [454, 265] on div at bounding box center [455, 252] width 106 height 39
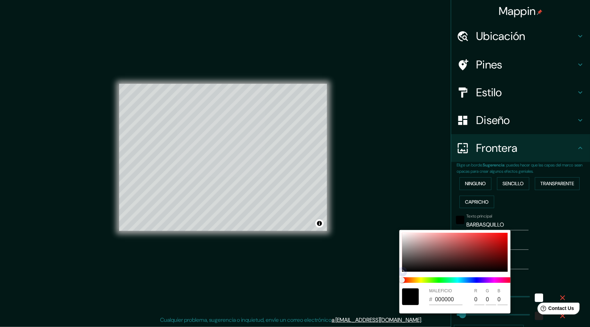
type input "240"
type input "48"
type input "2C1616"
type input "44"
type input "22"
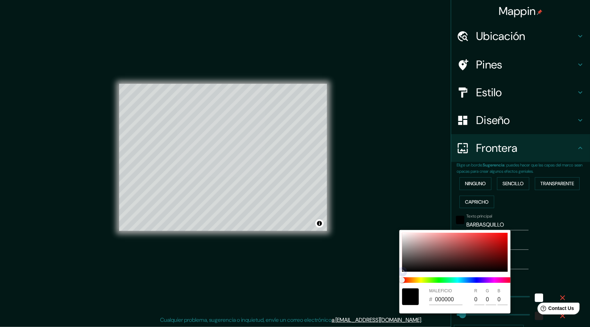
type input "22"
click at [442, 279] on span at bounding box center [457, 280] width 111 height 6
type input "240"
type input "48"
type input "162B1A"
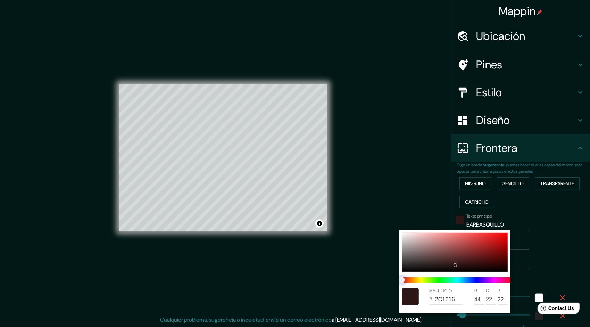
type input "22"
type input "43"
type input "26"
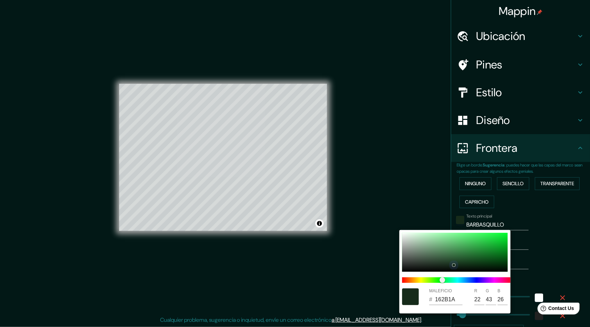
click at [450, 263] on div at bounding box center [455, 252] width 106 height 39
type input "240"
type input "48"
type input "1F3924"
type input "31"
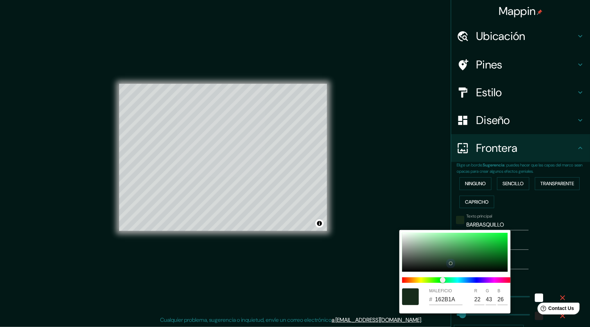
type input "57"
type input "36"
click at [441, 258] on div at bounding box center [455, 252] width 106 height 39
type input "240"
type input "48"
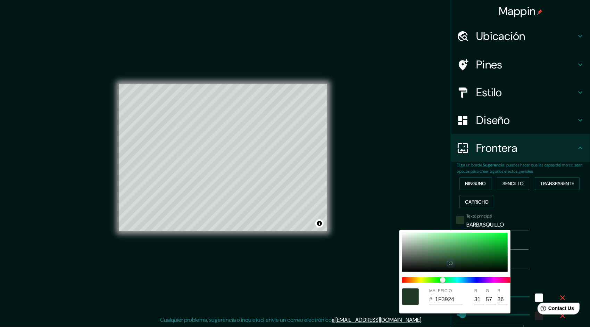
type input "385A3F"
type input "56"
type input "90"
type input "63"
click at [424, 185] on div at bounding box center [295, 163] width 590 height 327
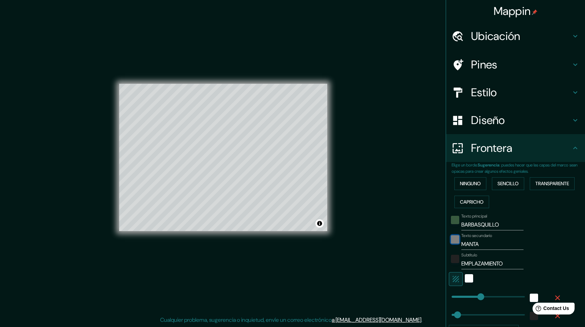
click at [451, 240] on div "negro" at bounding box center [455, 239] width 8 height 8
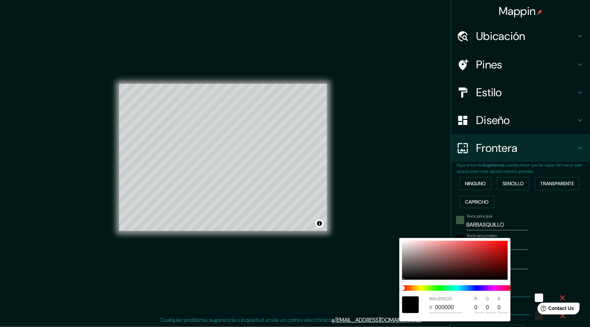
click at [456, 306] on input "000000" at bounding box center [448, 307] width 27 height 11
type input "240"
type input "48"
type input "000000"
type input "240"
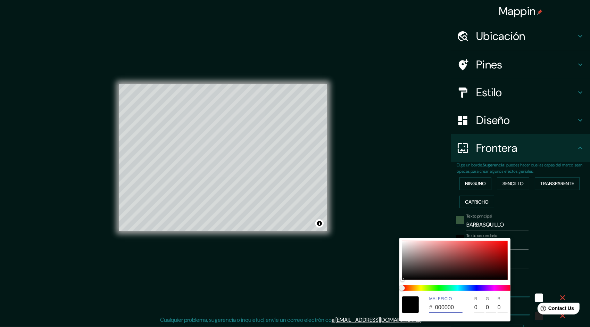
type input "48"
type input "000000"
drag, startPoint x: 456, startPoint y: 306, endPoint x: 417, endPoint y: 300, distance: 39.7
click at [428, 308] on div "MALEFICIO # 000000 R 0 G 0 B 0" at bounding box center [454, 304] width 111 height 22
type input "240"
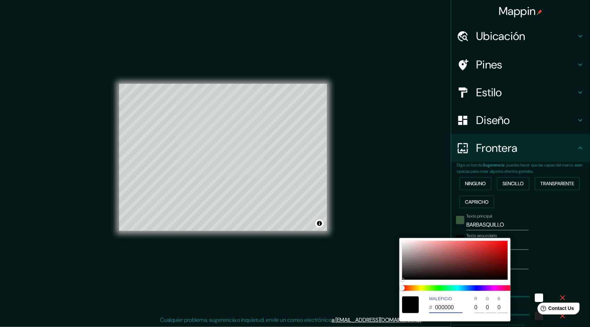
type input "48"
type input "000000"
type input "240"
type input "48"
type input "000000"
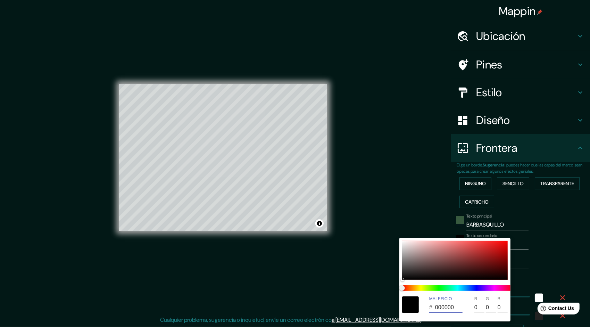
type input "240"
type input "48"
type input "000000"
paste input "color-HEX"
type input "240"
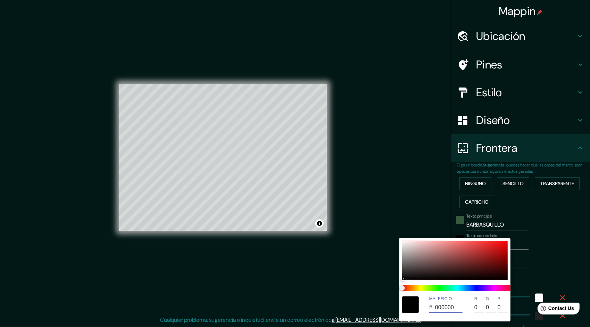
type input "48"
type input "000000"
click at [476, 306] on input "0" at bounding box center [479, 307] width 10 height 11
drag, startPoint x: 456, startPoint y: 305, endPoint x: 432, endPoint y: 306, distance: 23.3
click at [432, 306] on div "# 000000" at bounding box center [445, 307] width 33 height 11
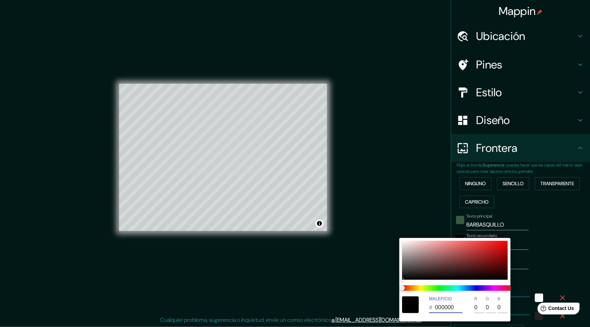
type input "240"
type input "48"
type input "000000"
click at [446, 288] on span at bounding box center [457, 288] width 111 height 6
type input "240"
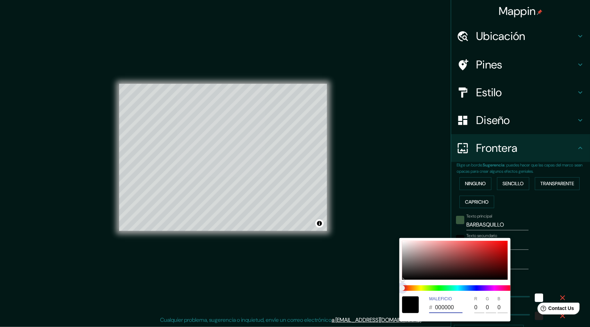
type input "48"
click at [447, 286] on span at bounding box center [457, 288] width 111 height 6
type input "240"
type input "48"
click at [439, 290] on span at bounding box center [457, 288] width 111 height 6
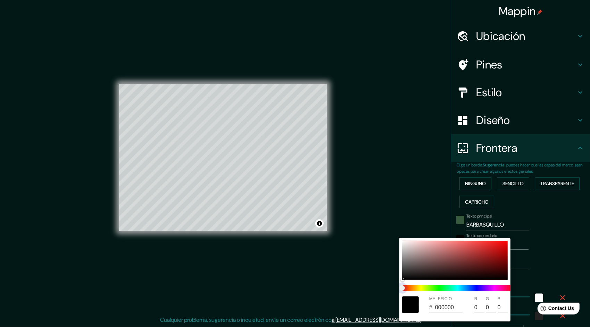
type input "240"
type input "48"
click at [546, 243] on div at bounding box center [295, 163] width 590 height 327
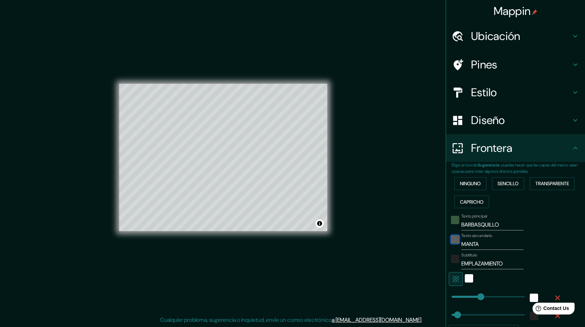
click at [451, 239] on div "negro" at bounding box center [455, 239] width 8 height 8
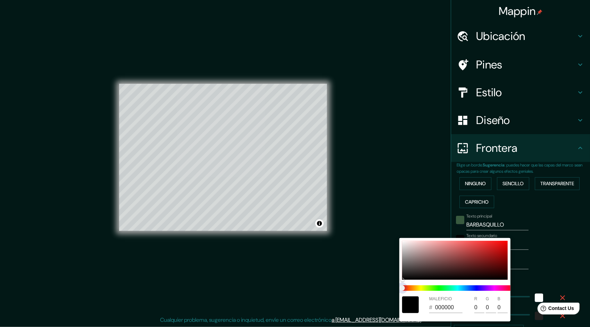
click at [438, 290] on span at bounding box center [457, 288] width 111 height 6
type input "240"
type input "48"
click at [451, 262] on div at bounding box center [455, 260] width 106 height 39
type input "240"
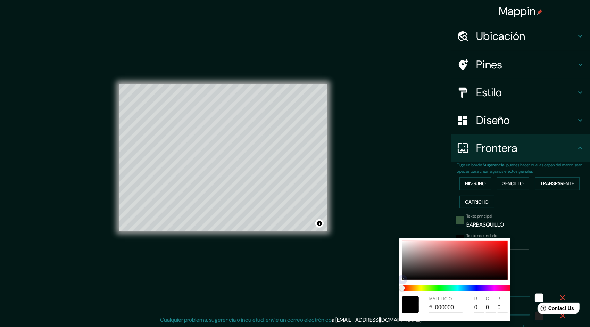
type input "48"
type input "733D3D"
type input "115"
type input "61"
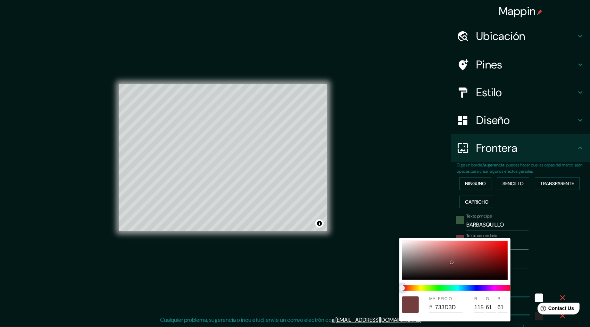
click at [445, 288] on span at bounding box center [457, 288] width 111 height 6
type input "240"
type input "48"
type input "3D734C"
type input "61"
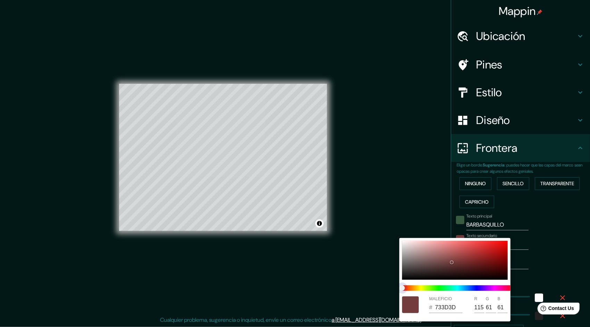
type input "115"
type input "76"
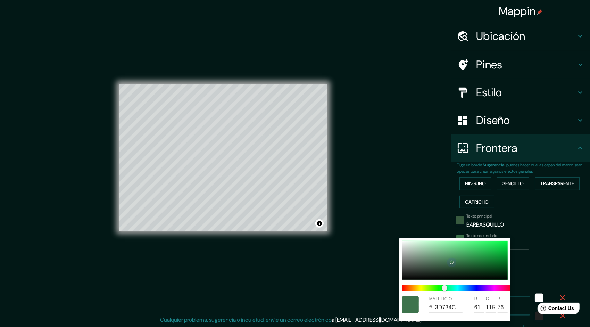
click at [447, 252] on div at bounding box center [455, 260] width 106 height 39
type input "240"
type input "48"
type input "69B57F"
type input "105"
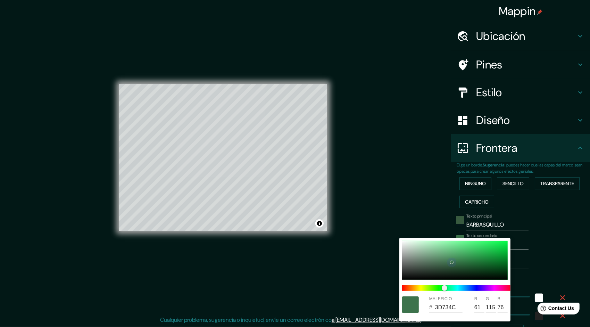
type input "181"
type input "127"
click at [455, 288] on span at bounding box center [457, 288] width 111 height 6
type input "240"
type input "48"
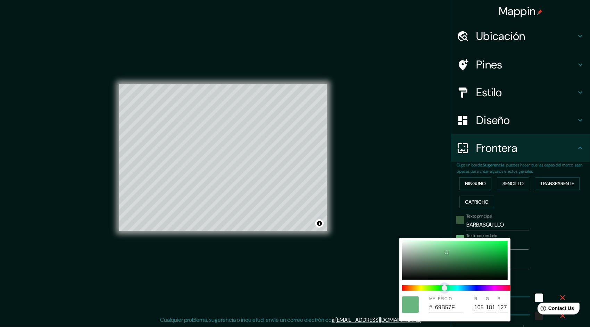
type input "69B5AA"
type input "170"
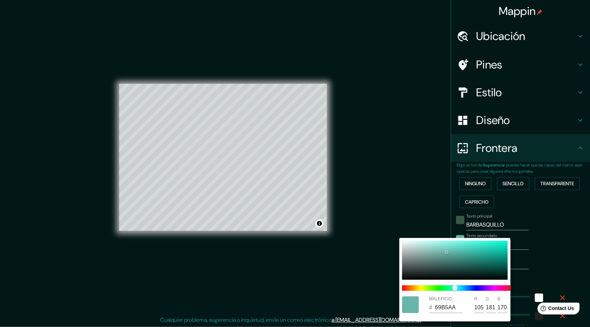
click at [533, 250] on div at bounding box center [295, 163] width 590 height 327
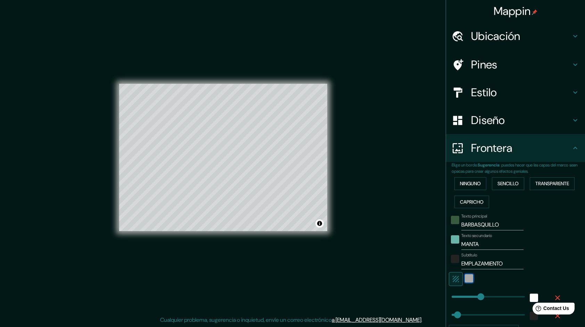
click at [465, 279] on div "Blanco" at bounding box center [469, 278] width 8 height 8
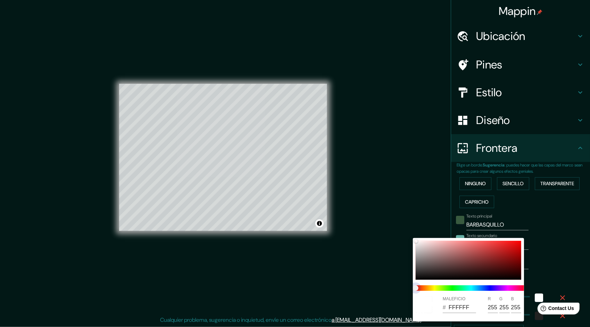
click at [447, 290] on span at bounding box center [471, 288] width 111 height 6
type input "240"
type input "48"
click at [442, 288] on span at bounding box center [471, 288] width 111 height 6
type input "240"
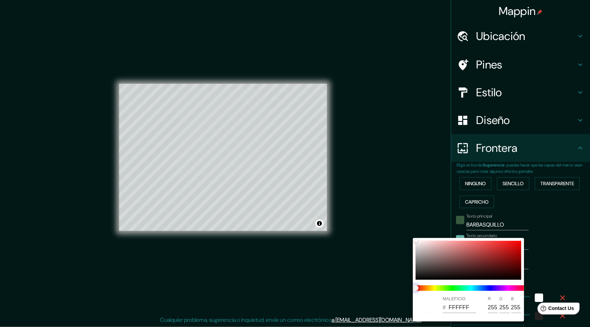
type input "48"
click at [451, 268] on div at bounding box center [469, 260] width 106 height 39
type input "240"
type input "48"
type input "4A3131"
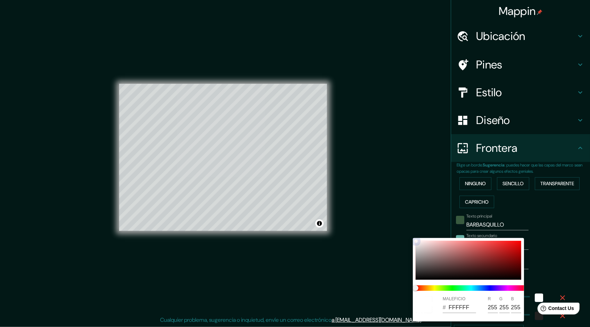
type input "74"
type input "49"
type input "240"
type input "48"
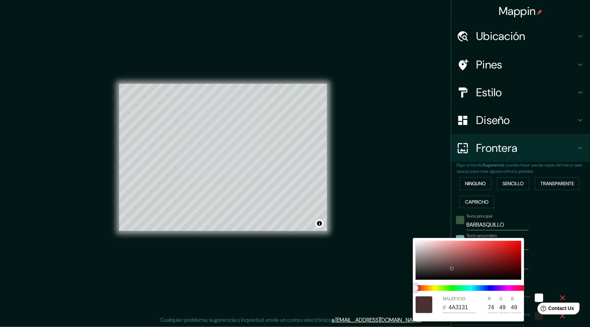
type input "354A31"
type input "53"
type input "74"
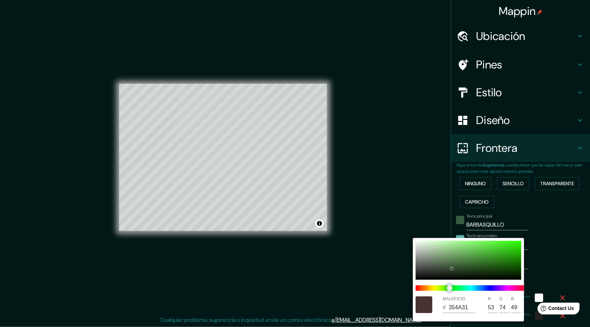
click at [450, 287] on span at bounding box center [471, 288] width 111 height 6
click at [471, 273] on div at bounding box center [469, 260] width 106 height 39
type input "240"
click at [470, 288] on span at bounding box center [471, 288] width 111 height 6
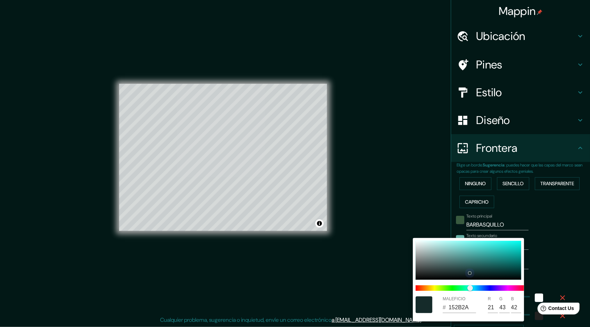
click at [466, 269] on div at bounding box center [469, 260] width 106 height 39
click at [457, 274] on div at bounding box center [469, 260] width 106 height 39
click at [445, 288] on span at bounding box center [471, 288] width 111 height 6
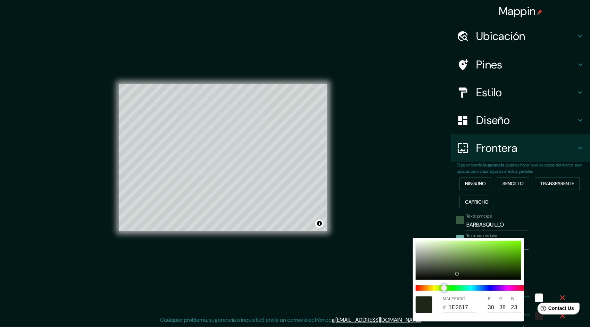
click at [441, 289] on span "Control deslizante de color" at bounding box center [444, 288] width 6 height 6
click at [438, 289] on span "Control deslizante de color" at bounding box center [441, 288] width 6 height 6
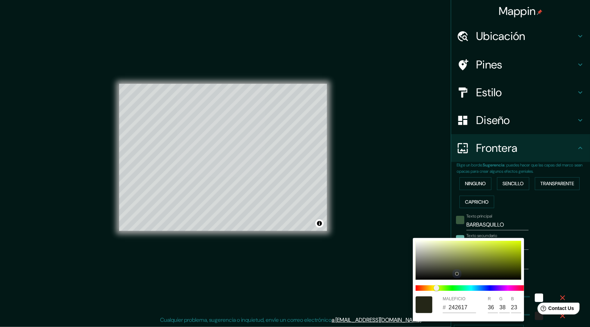
click at [454, 261] on div at bounding box center [469, 260] width 106 height 39
click at [441, 250] on div at bounding box center [469, 260] width 106 height 39
click at [524, 220] on div at bounding box center [295, 163] width 590 height 327
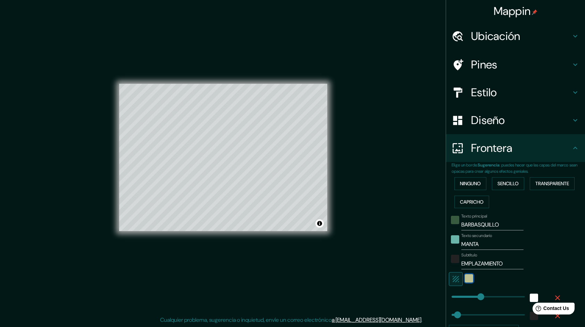
scroll to position [67, 0]
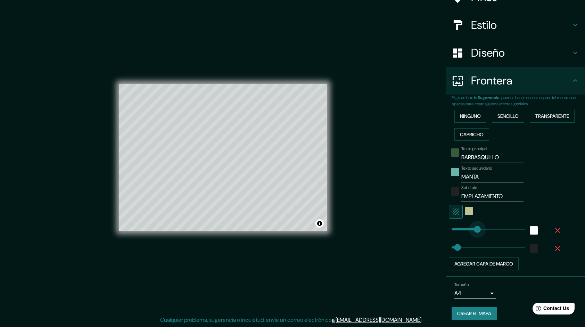
drag, startPoint x: 476, startPoint y: 229, endPoint x: 472, endPoint y: 238, distance: 9.8
click at [490, 262] on button "Agregar capa de marco" at bounding box center [484, 263] width 70 height 13
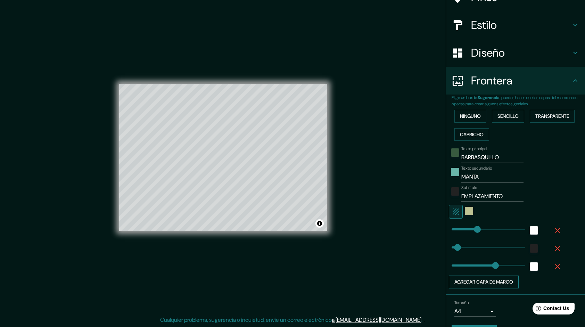
click at [492, 262] on span at bounding box center [495, 265] width 7 height 7
drag, startPoint x: 490, startPoint y: 262, endPoint x: 439, endPoint y: 263, distance: 50.7
click at [465, 212] on div "color-BFC394" at bounding box center [469, 211] width 8 height 8
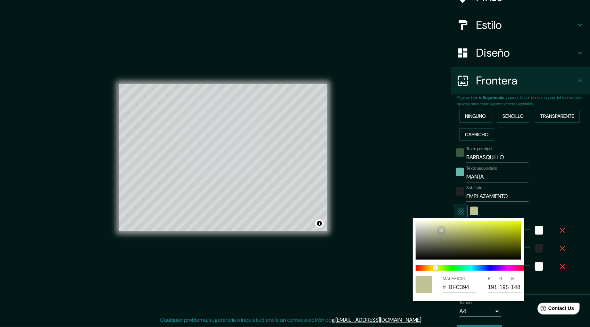
click at [445, 224] on div at bounding box center [469, 240] width 106 height 39
click at [440, 226] on div at bounding box center [469, 240] width 106 height 39
click at [440, 229] on div at bounding box center [469, 240] width 106 height 39
click at [439, 232] on div at bounding box center [469, 240] width 106 height 39
click at [433, 234] on div at bounding box center [469, 240] width 106 height 39
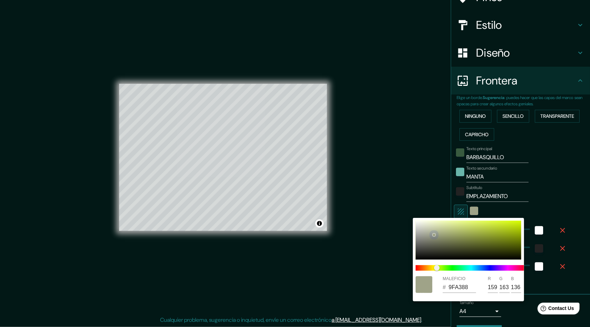
click at [433, 237] on div at bounding box center [469, 240] width 106 height 39
click at [436, 232] on div at bounding box center [469, 240] width 106 height 39
click at [438, 231] on div at bounding box center [436, 232] width 3 height 3
click at [439, 230] on div at bounding box center [438, 230] width 3 height 3
click at [440, 229] on div at bounding box center [439, 230] width 3 height 3
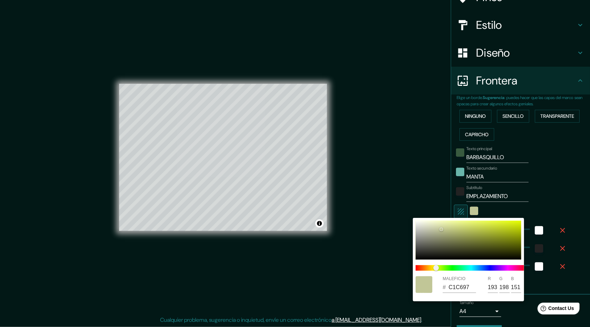
click at [424, 185] on div at bounding box center [295, 163] width 590 height 327
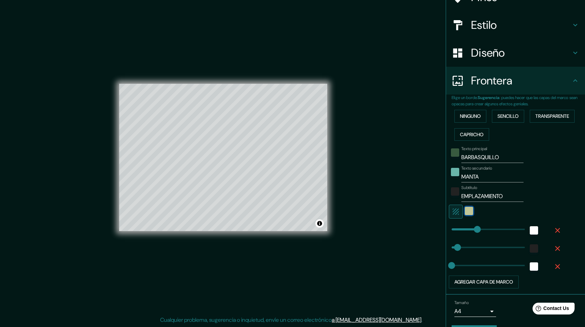
scroll to position [85, 0]
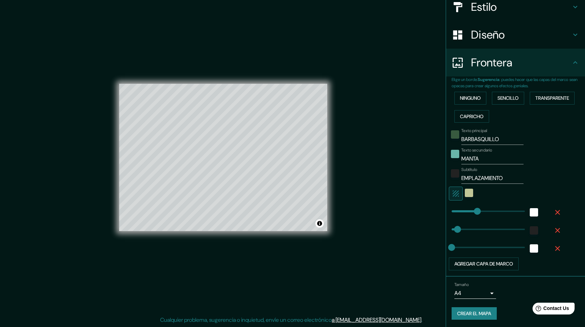
click at [476, 307] on button "Crear el mapa" at bounding box center [473, 313] width 45 height 13
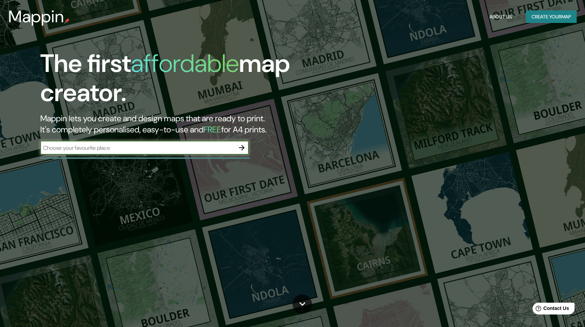
click at [207, 148] on input "text" at bounding box center [137, 148] width 194 height 8
drag, startPoint x: 230, startPoint y: 145, endPoint x: 120, endPoint y: 142, distance: 110.1
click at [120, 142] on div "0°56'57.3"S 80°45'15.6"W ​" at bounding box center [144, 148] width 208 height 14
type input "0"
type input "MANTA"
